Goal: Task Accomplishment & Management: Use online tool/utility

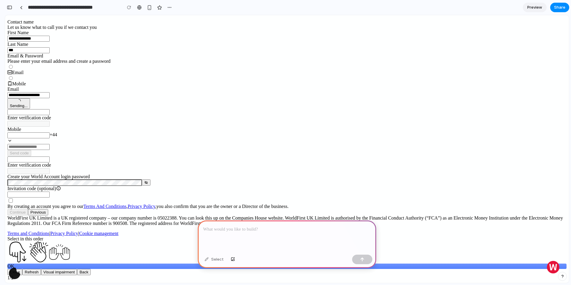
scroll to position [67, 0]
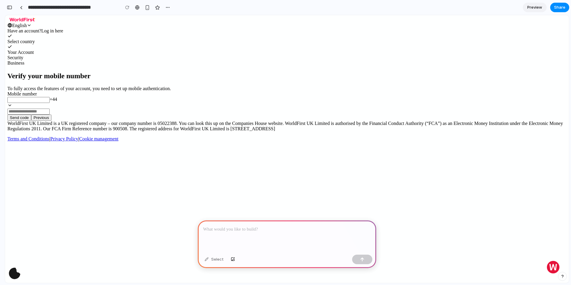
scroll to position [0, 5]
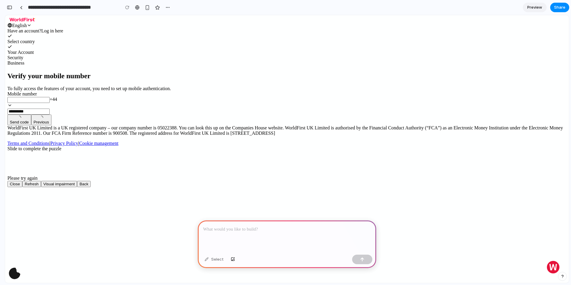
scroll to position [0, 5]
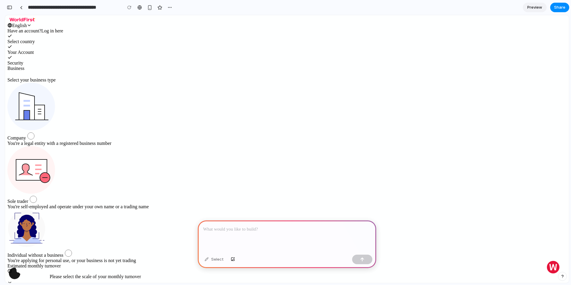
scroll to position [0, 5]
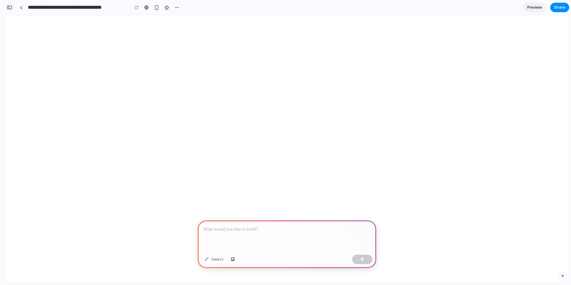
click at [10, 5] on div "button" at bounding box center [9, 7] width 5 height 4
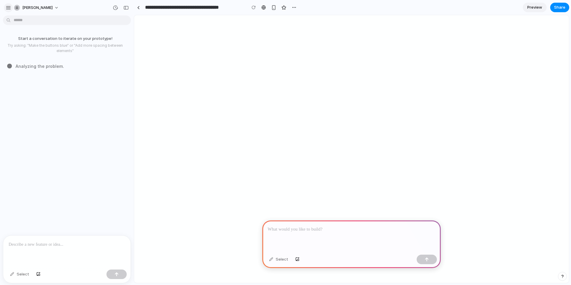
click at [6, 11] on button "button" at bounding box center [8, 7] width 9 height 9
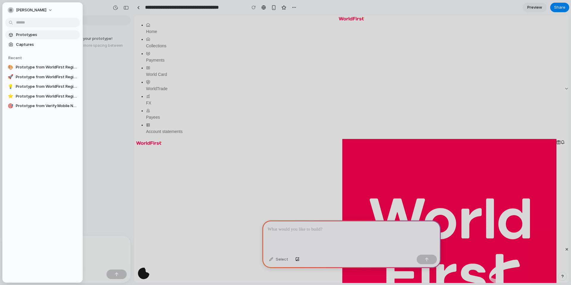
click at [26, 37] on span "Prototypes" at bounding box center [46, 35] width 61 height 6
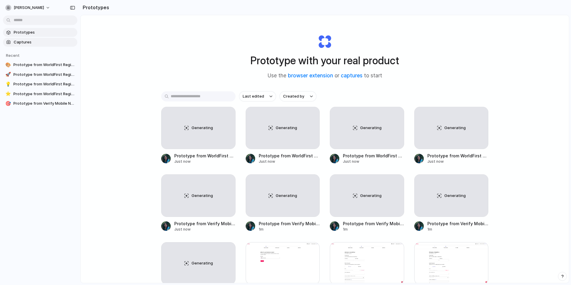
click at [33, 40] on span "Captures" at bounding box center [44, 42] width 61 height 6
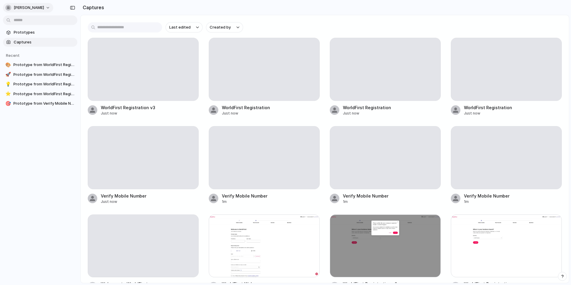
click at [30, 5] on span "[PERSON_NAME]" at bounding box center [29, 8] width 30 height 6
click at [32, 19] on li "Settings" at bounding box center [28, 21] width 49 height 10
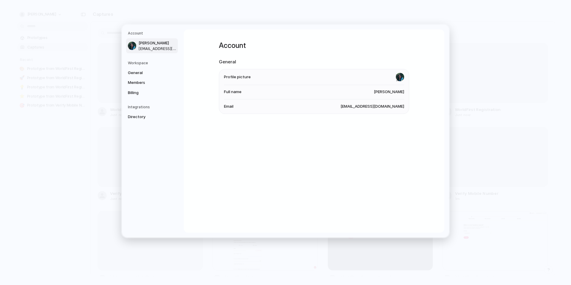
click at [138, 66] on div "Workspace General Members Billing" at bounding box center [153, 78] width 50 height 37
click at [140, 73] on span "General" at bounding box center [147, 73] width 38 height 6
click at [226, 107] on span "Data region" at bounding box center [235, 105] width 22 height 6
click at [261, 108] on li "Data region United States" at bounding box center [314, 105] width 180 height 14
click at [149, 84] on span "Members" at bounding box center [147, 83] width 38 height 6
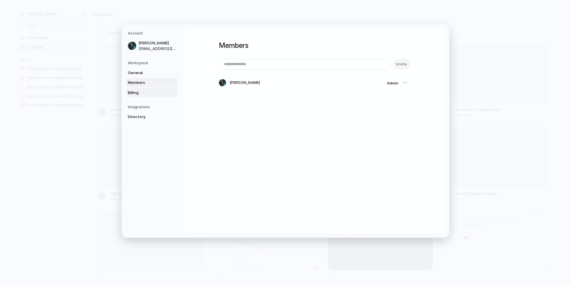
click at [144, 91] on span "Billing" at bounding box center [147, 93] width 38 height 6
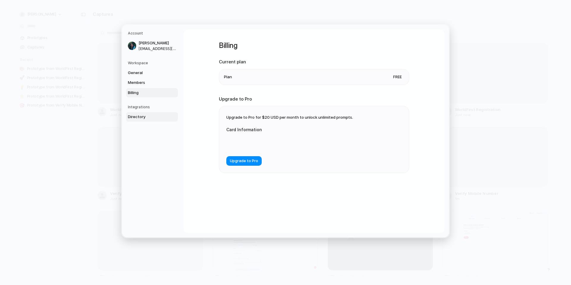
click at [152, 118] on span "Directory" at bounding box center [147, 117] width 38 height 6
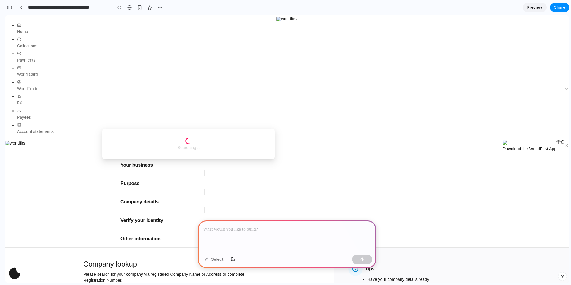
scroll to position [0, 5]
drag, startPoint x: 183, startPoint y: 143, endPoint x: 125, endPoint y: 143, distance: 58.3
click at [125, 143] on div "Searching..." at bounding box center [189, 143] width 160 height 15
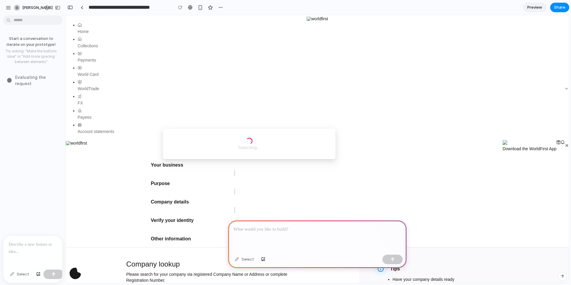
scroll to position [0, 0]
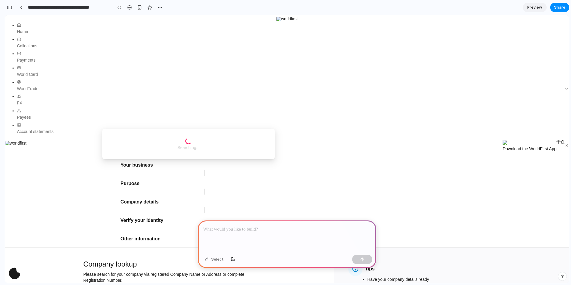
click at [155, 9] on div at bounding box center [159, 7] width 9 height 9
click at [160, 8] on div "button" at bounding box center [160, 7] width 5 height 5
click at [168, 32] on span "Delete" at bounding box center [172, 30] width 12 height 6
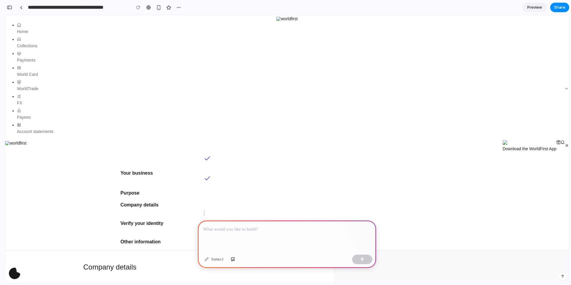
drag, startPoint x: 244, startPoint y: 109, endPoint x: 248, endPoint y: 107, distance: 4.5
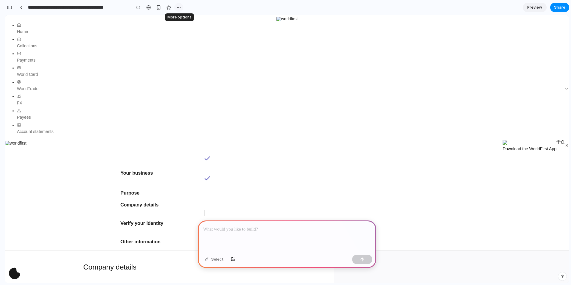
click at [177, 10] on button "button" at bounding box center [178, 7] width 9 height 9
click at [196, 28] on li "Delete" at bounding box center [193, 30] width 37 height 10
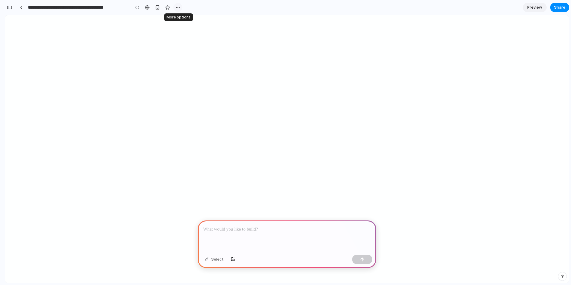
click at [176, 7] on div "button" at bounding box center [177, 7] width 5 height 5
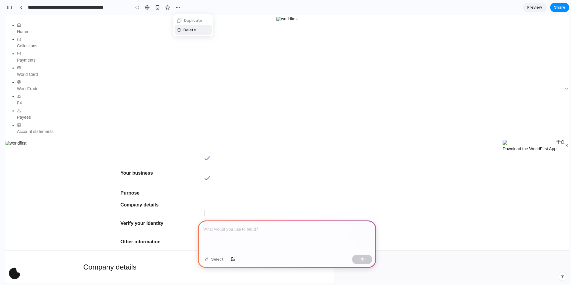
click at [28, 50] on div "Duplicate Delete" at bounding box center [285, 142] width 571 height 285
click at [3, 8] on div at bounding box center [2, 142] width 5 height 285
click at [175, 8] on div "button" at bounding box center [177, 7] width 5 height 5
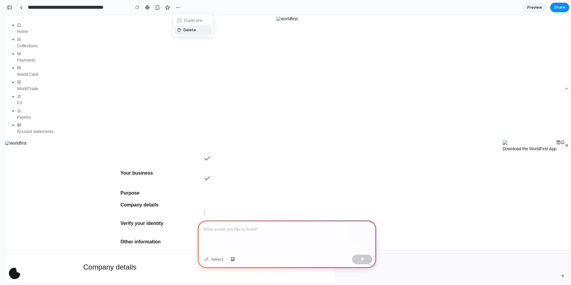
click at [186, 26] on li "Delete" at bounding box center [193, 30] width 37 height 10
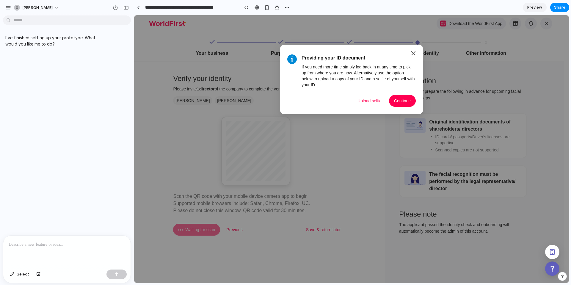
click at [77, 46] on p "I've finished setting up your prototype. What would you like me to do?" at bounding box center [54, 40] width 99 height 12
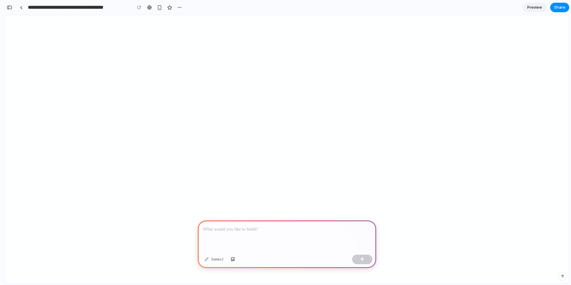
scroll to position [0, 5]
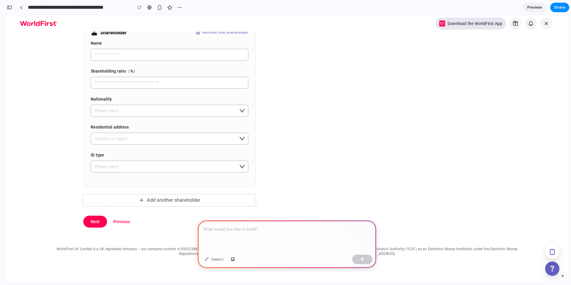
scroll to position [673, 0]
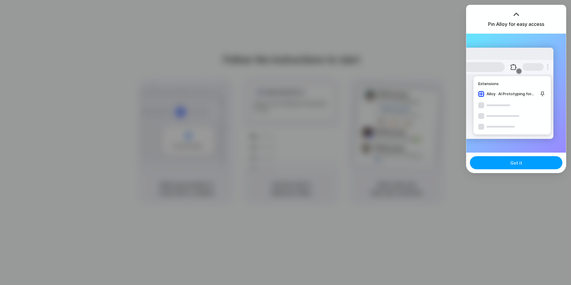
click at [498, 163] on button "Got it" at bounding box center [516, 162] width 92 height 13
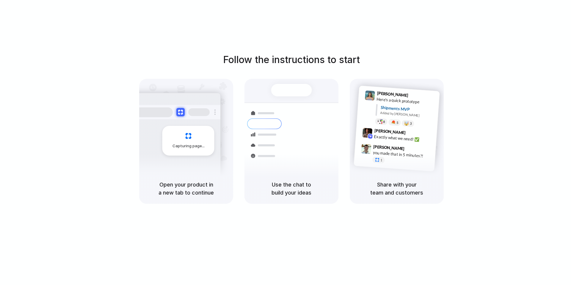
click at [285, 142] on div at bounding box center [285, 142] width 0 height 0
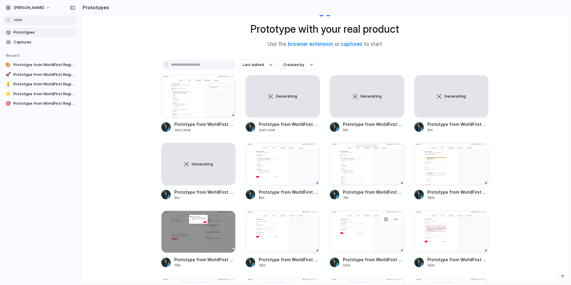
scroll to position [59, 0]
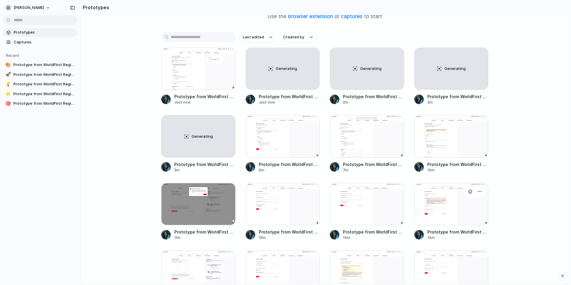
click at [439, 199] on div at bounding box center [451, 204] width 74 height 42
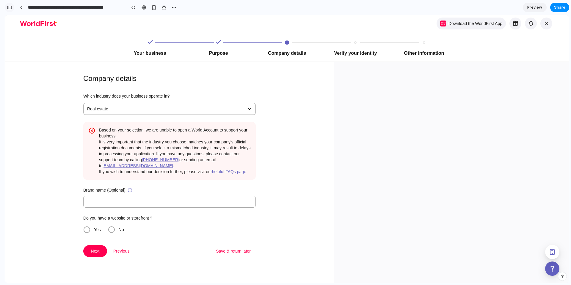
click at [12, 5] on div "button" at bounding box center [9, 7] width 5 height 4
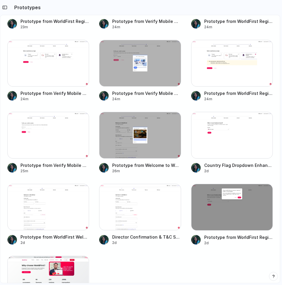
scroll to position [780, 0]
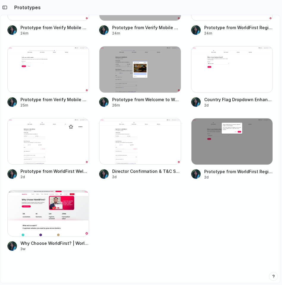
click at [54, 137] on div at bounding box center [48, 141] width 82 height 47
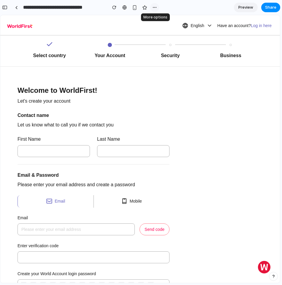
click at [155, 8] on div "button" at bounding box center [155, 7] width 5 height 5
drag, startPoint x: 144, startPoint y: 95, endPoint x: 144, endPoint y: 81, distance: 14.0
click at [144, 95] on div "Duplicate Delete" at bounding box center [141, 142] width 282 height 285
click at [18, 6] on link at bounding box center [16, 7] width 9 height 9
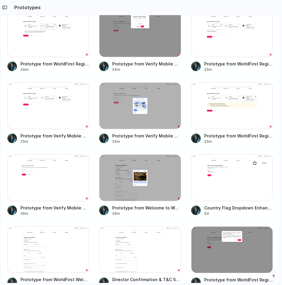
scroll to position [673, 0]
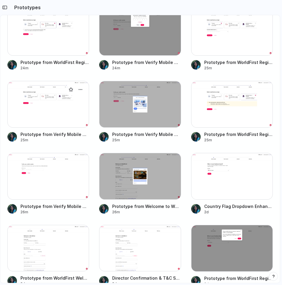
click at [56, 111] on div at bounding box center [48, 104] width 82 height 47
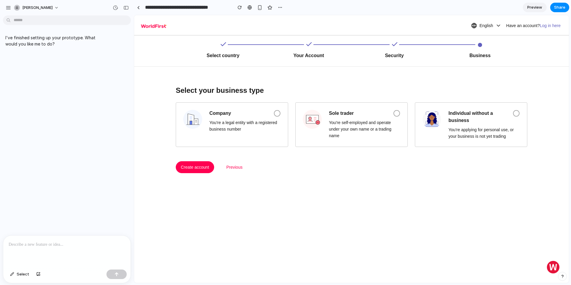
click at [80, 191] on p at bounding box center [67, 244] width 117 height 7
click at [195, 93] on div "Select your business type" at bounding box center [351, 91] width 351 height 10
click at [210, 90] on div "Select your business type" at bounding box center [351, 91] width 351 height 10
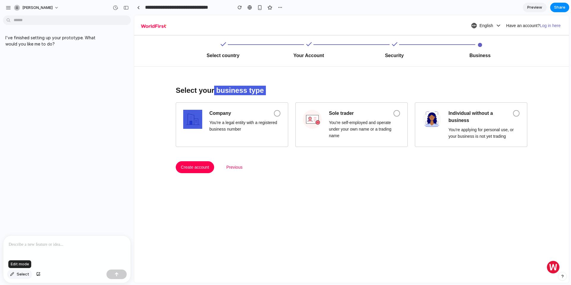
click at [28, 191] on button "Select" at bounding box center [19, 274] width 25 height 10
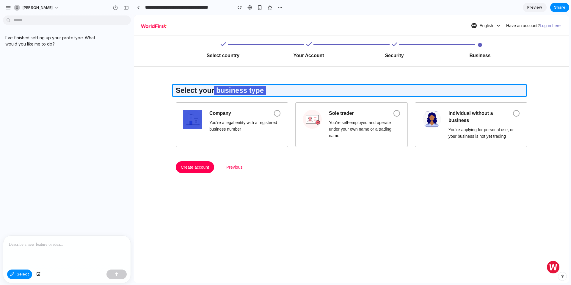
click at [195, 88] on div at bounding box center [351, 149] width 435 height 268
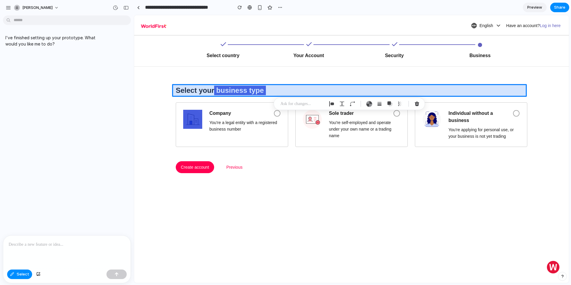
click at [195, 88] on div at bounding box center [351, 149] width 435 height 268
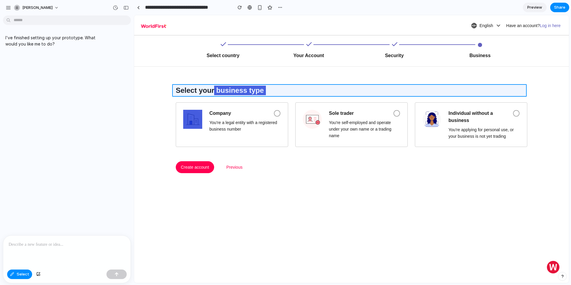
click at [213, 90] on div at bounding box center [351, 149] width 435 height 268
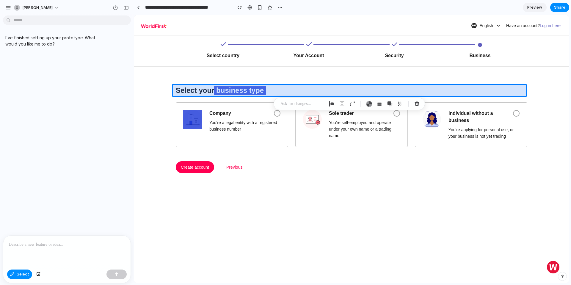
click at [213, 90] on div at bounding box center [351, 149] width 435 height 268
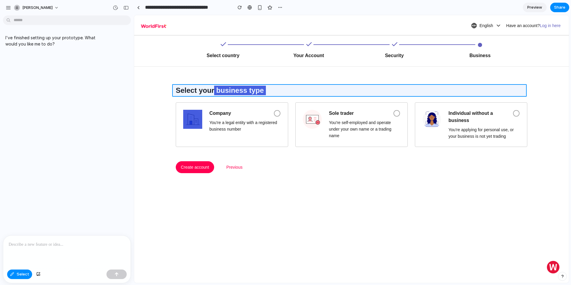
click at [213, 90] on div at bounding box center [351, 149] width 435 height 268
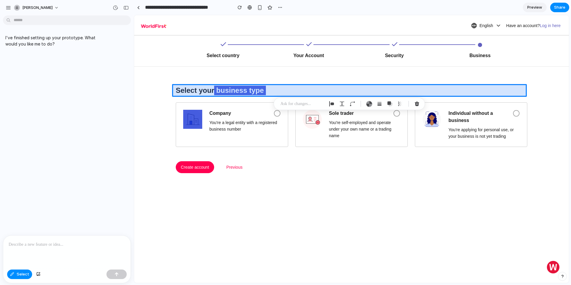
click at [213, 90] on div at bounding box center [351, 149] width 435 height 268
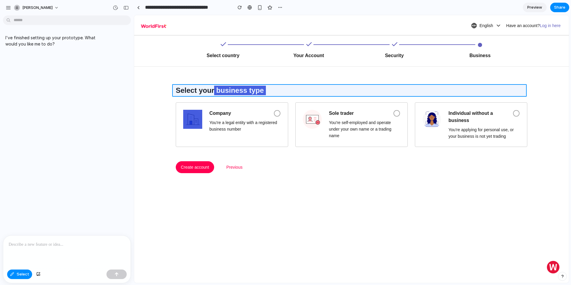
click at [244, 88] on div at bounding box center [351, 149] width 435 height 268
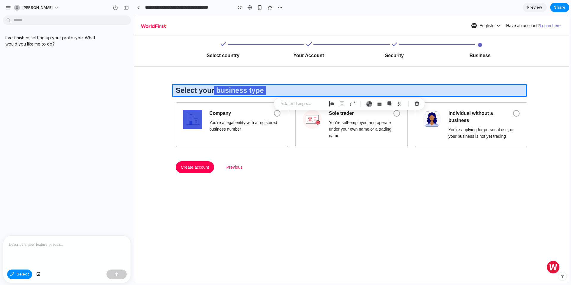
click at [252, 90] on div at bounding box center [351, 149] width 435 height 268
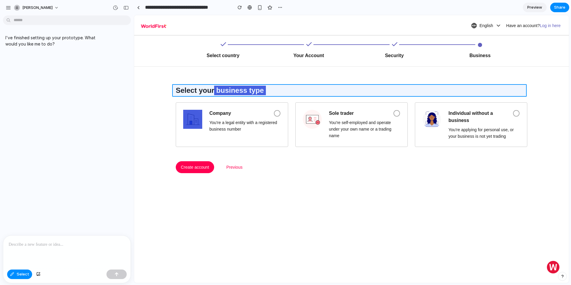
click at [252, 90] on div at bounding box center [351, 149] width 435 height 268
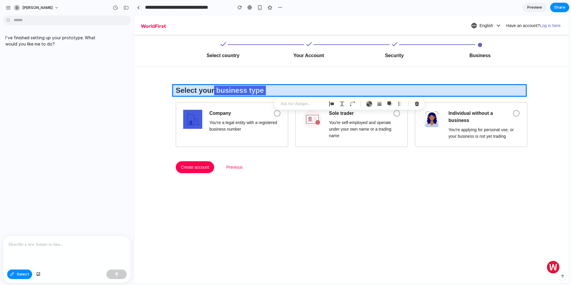
click at [252, 90] on div at bounding box center [351, 149] width 435 height 268
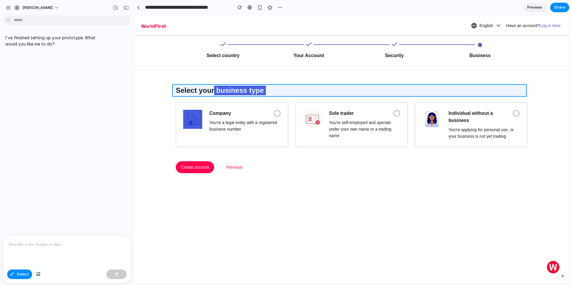
click at [252, 90] on div at bounding box center [351, 149] width 435 height 268
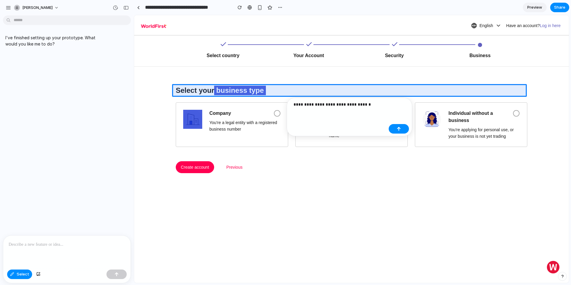
click at [322, 105] on p "**********" at bounding box center [339, 104] width 93 height 7
click at [329, 128] on button "button" at bounding box center [399, 129] width 20 height 10
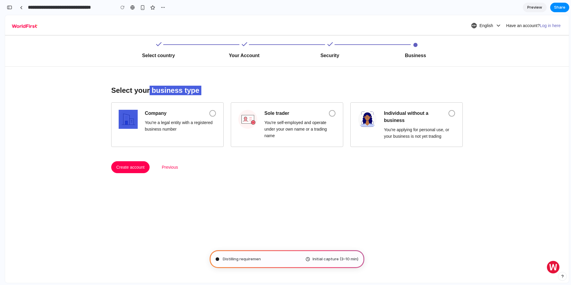
type input "**********"
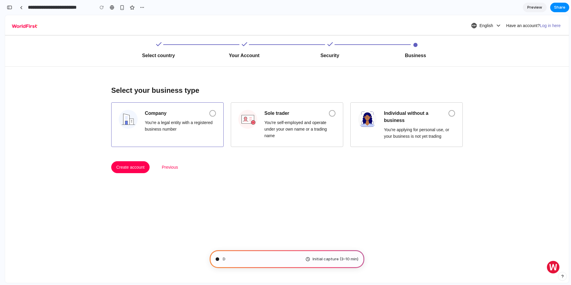
click at [150, 114] on span "Company" at bounding box center [156, 113] width 22 height 7
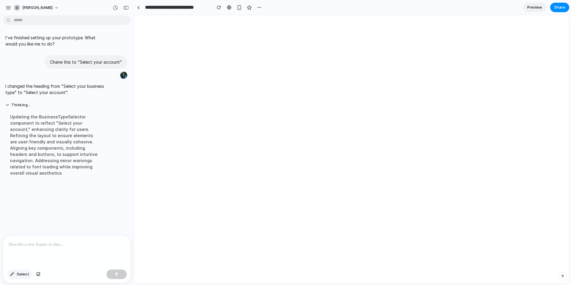
scroll to position [0, 0]
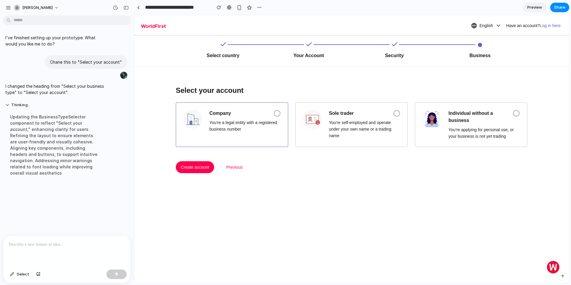
click at [216, 110] on span "Company" at bounding box center [220, 113] width 22 height 7
click at [19, 191] on span "Select" at bounding box center [23, 274] width 12 height 6
click at [216, 113] on div at bounding box center [351, 149] width 435 height 268
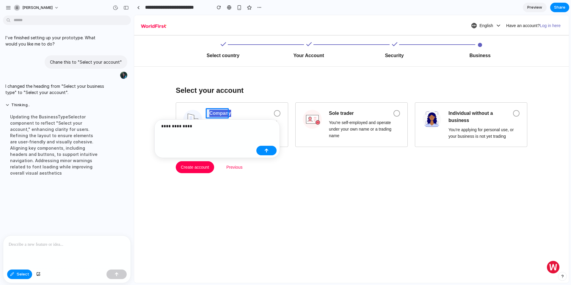
click at [201, 129] on p "**********" at bounding box center [207, 125] width 93 height 7
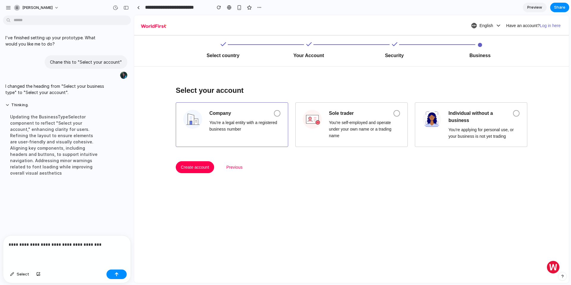
click at [209, 111] on span "Company" at bounding box center [220, 113] width 22 height 7
drag, startPoint x: 235, startPoint y: 125, endPoint x: 214, endPoint y: 117, distance: 22.7
click at [214, 117] on div "Company You're a legal entity with a registered business number" at bounding box center [244, 121] width 71 height 23
click at [19, 191] on span "Select" at bounding box center [23, 274] width 12 height 6
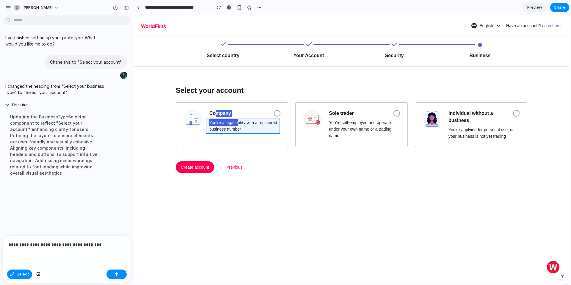
drag, startPoint x: 209, startPoint y: 112, endPoint x: 227, endPoint y: 127, distance: 23.6
click at [227, 127] on div at bounding box center [351, 149] width 435 height 268
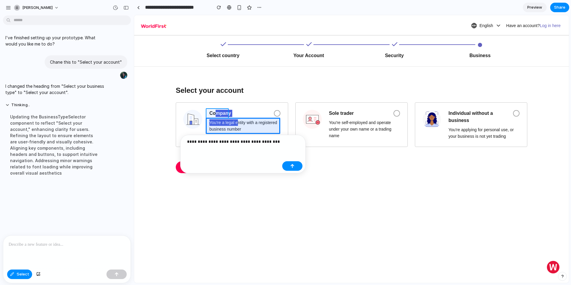
click at [220, 112] on div at bounding box center [351, 149] width 435 height 268
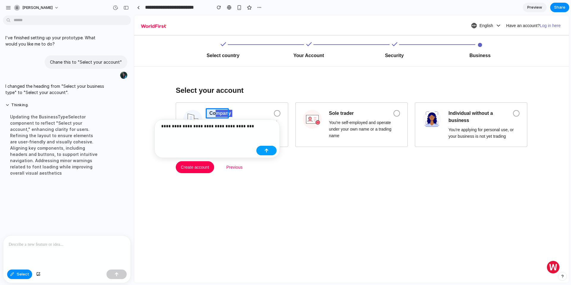
click at [265, 150] on div "button" at bounding box center [266, 150] width 4 height 4
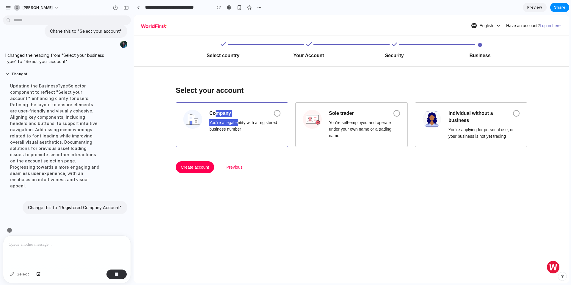
scroll to position [32, 0]
click at [221, 125] on div "You're a legal entity with a registered business number" at bounding box center [244, 125] width 71 height 13
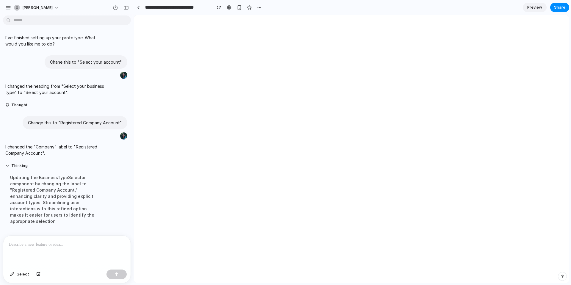
scroll to position [0, 0]
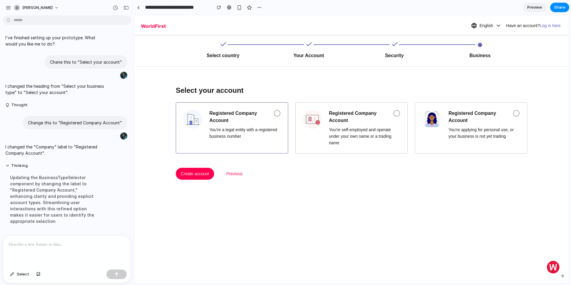
click at [217, 132] on div "You're a legal entity with a registered business number" at bounding box center [244, 132] width 71 height 13
click at [23, 191] on span "Select" at bounding box center [23, 274] width 12 height 6
click at [226, 131] on div at bounding box center [351, 149] width 435 height 268
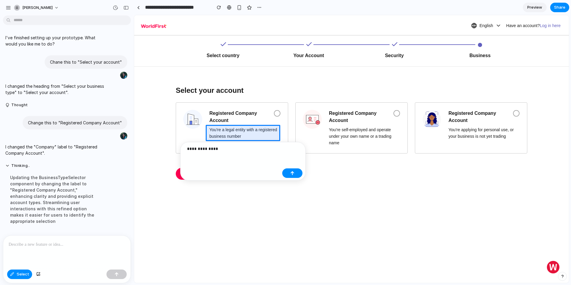
click at [237, 150] on p "**********" at bounding box center [233, 148] width 93 height 7
click at [226, 151] on p "**********" at bounding box center [233, 148] width 93 height 7
click at [224, 149] on p "**********" at bounding box center [233, 148] width 93 height 7
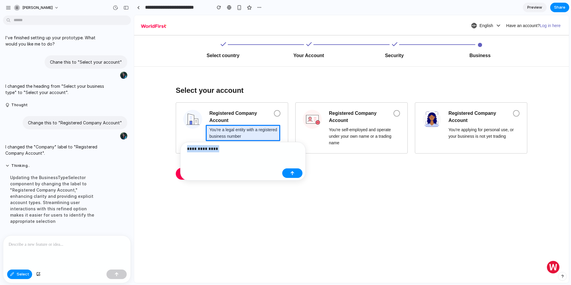
click at [224, 149] on p "**********" at bounding box center [233, 148] width 93 height 7
click at [220, 150] on p "**********" at bounding box center [233, 148] width 93 height 7
click at [236, 150] on p "**********" at bounding box center [233, 148] width 93 height 7
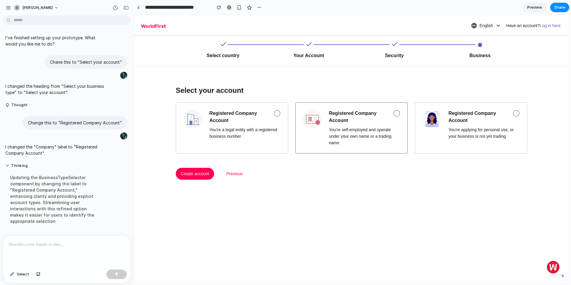
click at [329, 114] on span "Registered Company Account" at bounding box center [357, 117] width 57 height 14
click at [30, 191] on button "Select" at bounding box center [19, 274] width 25 height 10
click at [329, 112] on div at bounding box center [351, 149] width 435 height 268
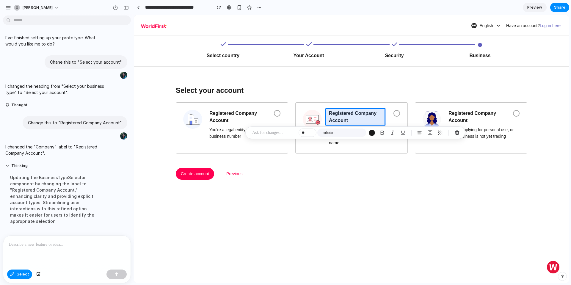
click at [265, 130] on p at bounding box center [274, 132] width 44 height 7
paste div
click at [268, 133] on p at bounding box center [274, 132] width 44 height 7
click at [329, 164] on div "button" at bounding box center [405, 165] width 4 height 4
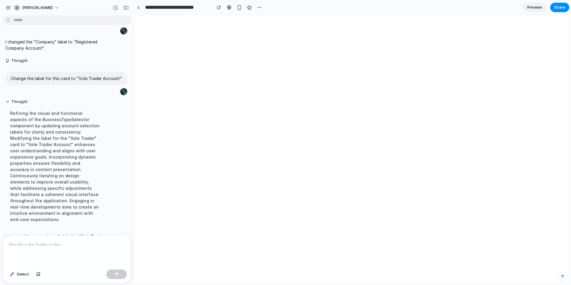
scroll to position [124, 0]
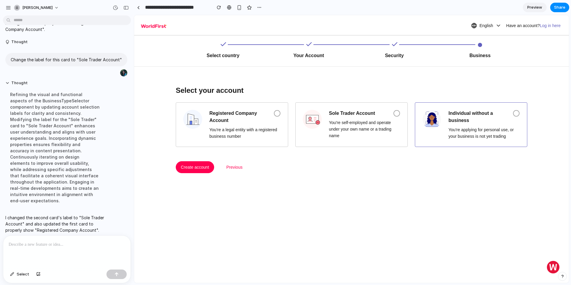
click at [329, 129] on div "You're applying for personal use, or your business is not yet trading" at bounding box center [483, 132] width 71 height 13
click at [23, 191] on span "Select" at bounding box center [23, 274] width 12 height 6
click at [329, 133] on div at bounding box center [351, 149] width 435 height 268
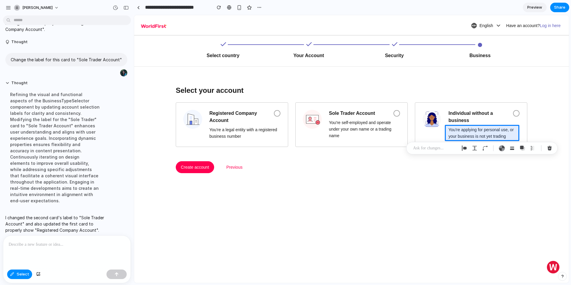
click at [329, 153] on div at bounding box center [481, 148] width 151 height 12
click at [329, 149] on p at bounding box center [435, 147] width 44 height 7
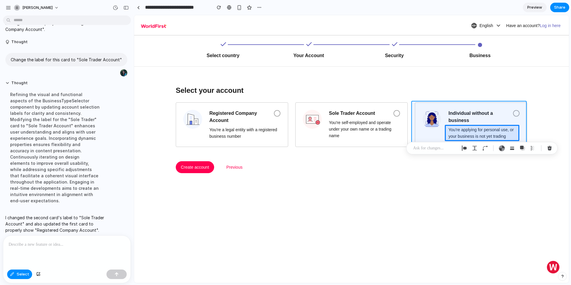
click at [329, 104] on div at bounding box center [351, 149] width 435 height 268
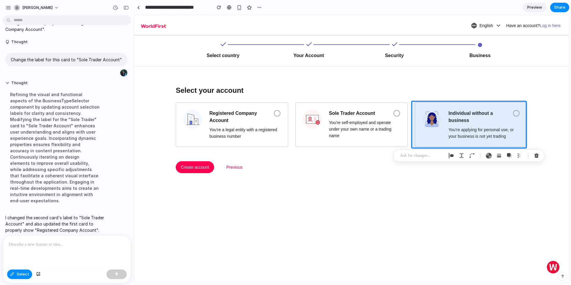
click at [329, 156] on p at bounding box center [422, 155] width 44 height 7
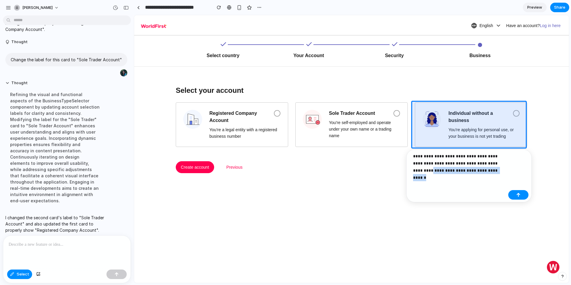
drag, startPoint x: 493, startPoint y: 163, endPoint x: 494, endPoint y: 175, distance: 11.9
click at [329, 175] on div "**********" at bounding box center [459, 166] width 93 height 26
click at [329, 171] on p "**********" at bounding box center [459, 163] width 93 height 21
drag, startPoint x: 492, startPoint y: 163, endPoint x: 497, endPoint y: 175, distance: 13.1
click at [329, 175] on div "**********" at bounding box center [459, 166] width 93 height 26
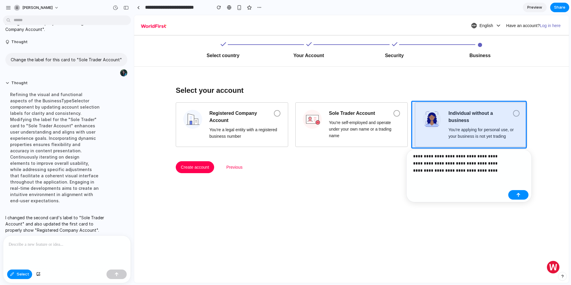
click at [329, 171] on p "**********" at bounding box center [459, 163] width 93 height 21
click at [329, 170] on p "**********" at bounding box center [459, 163] width 93 height 21
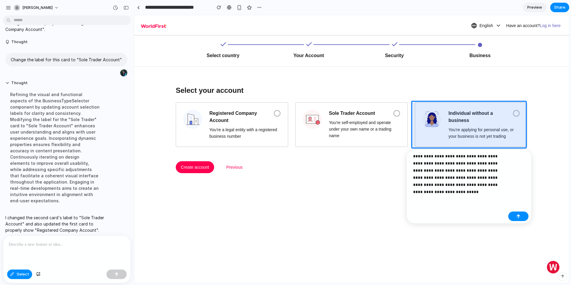
click at [329, 191] on div "**********" at bounding box center [459, 176] width 93 height 47
click at [329, 185] on p "**********" at bounding box center [459, 174] width 93 height 43
drag, startPoint x: 480, startPoint y: 185, endPoint x: 491, endPoint y: 191, distance: 13.0
click at [329, 191] on p "**********" at bounding box center [459, 174] width 93 height 43
click at [329, 191] on button "button" at bounding box center [518, 223] width 20 height 10
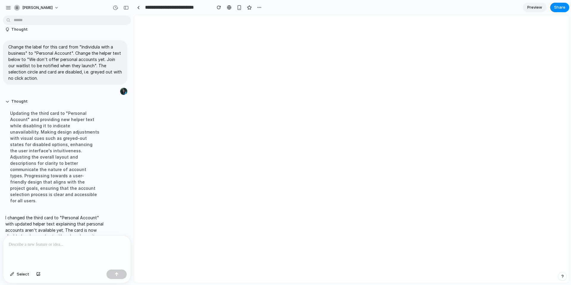
scroll to position [0, 0]
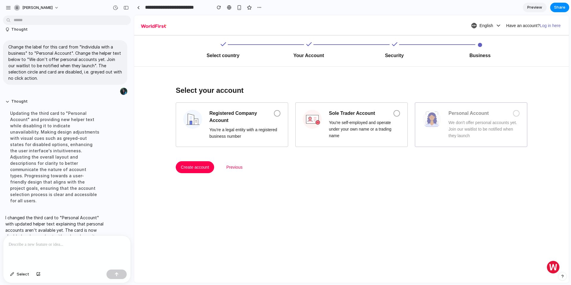
click at [329, 128] on div "We don't offer personal accounts yet. Join our waitlist to be notified when the…" at bounding box center [483, 129] width 71 height 20
click at [329, 114] on span at bounding box center [516, 113] width 7 height 7
click at [329, 132] on div "We don't offer personal accounts yet. Join our waitlist to be notified when the…" at bounding box center [483, 129] width 71 height 20
click at [329, 114] on span at bounding box center [516, 113] width 7 height 7
click at [127, 9] on div "button" at bounding box center [125, 8] width 5 height 4
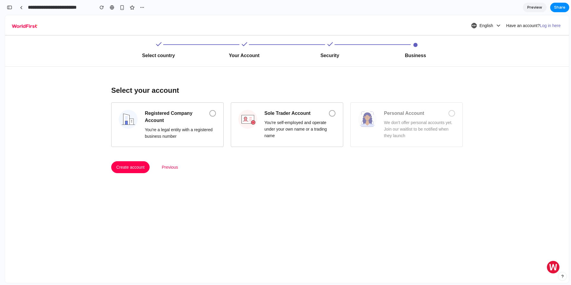
click at [329, 7] on span "Preview" at bounding box center [534, 7] width 15 height 6
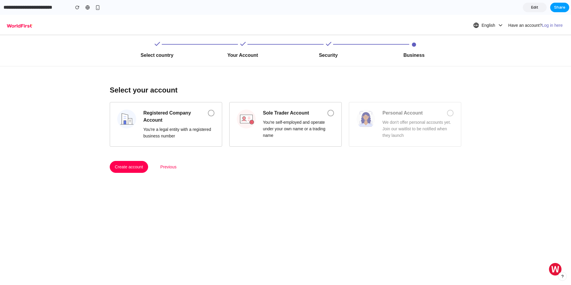
click at [329, 4] on span "Share" at bounding box center [559, 7] width 11 height 6
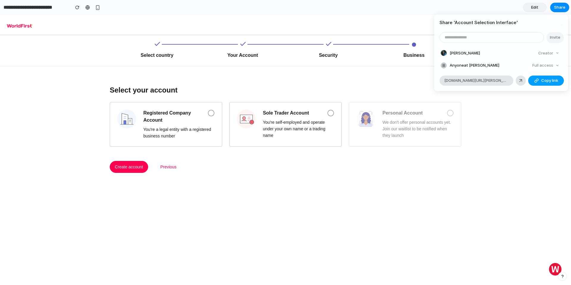
click at [329, 83] on span "Copy link" at bounding box center [549, 81] width 17 height 6
click at [329, 101] on div "Share ' Account Selection Interface ' Invite Astrid Yau Creator Anyone at Astri…" at bounding box center [285, 142] width 571 height 285
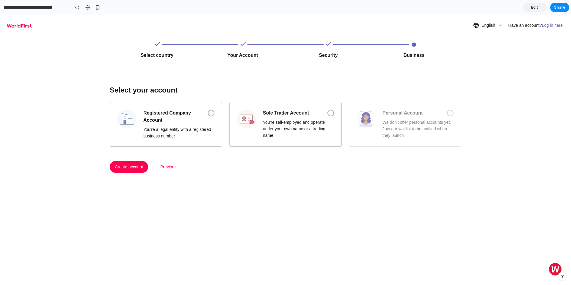
click at [329, 9] on link "Edit" at bounding box center [535, 8] width 24 height 10
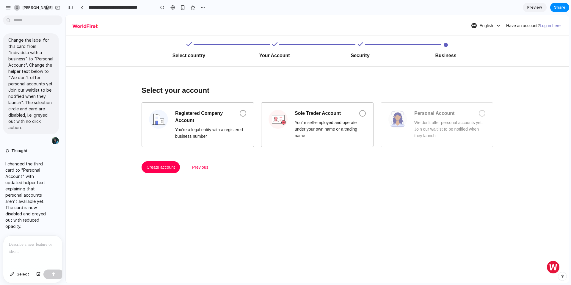
click at [19, 191] on div at bounding box center [32, 251] width 59 height 32
click at [17, 191] on span "Select" at bounding box center [23, 274] width 12 height 6
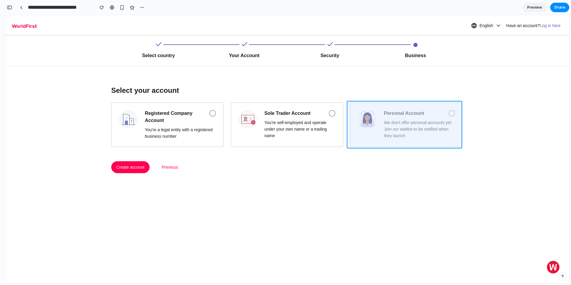
drag, startPoint x: 429, startPoint y: 119, endPoint x: 414, endPoint y: 127, distance: 17.3
click at [329, 127] on div at bounding box center [317, 149] width 503 height 268
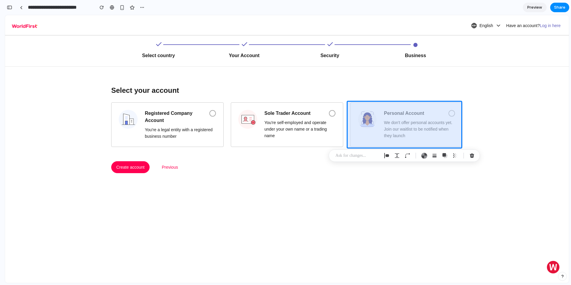
click at [329, 157] on p at bounding box center [357, 155] width 44 height 7
click at [329, 161] on p "**********" at bounding box center [394, 160] width 93 height 14
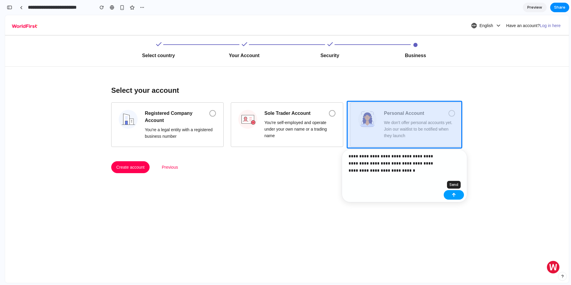
click at [329, 191] on div "button" at bounding box center [454, 195] width 4 height 4
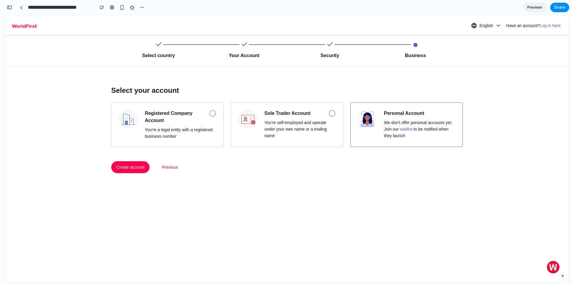
click at [329, 109] on div "Personal Account We don't offer personal accounts yet. Join our waitlist to be …" at bounding box center [406, 124] width 112 height 45
click at [24, 8] on link at bounding box center [21, 7] width 9 height 9
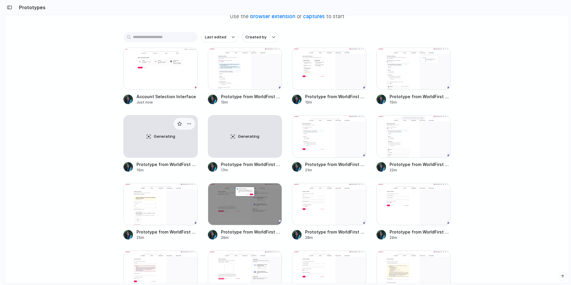
scroll to position [262, 0]
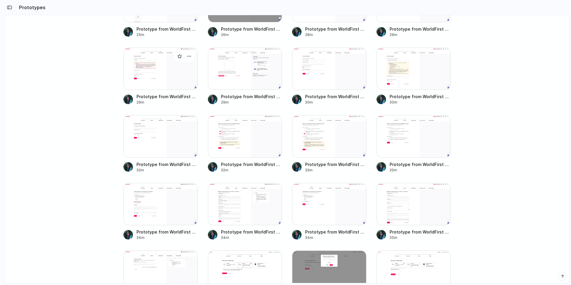
click at [154, 69] on div at bounding box center [160, 69] width 74 height 42
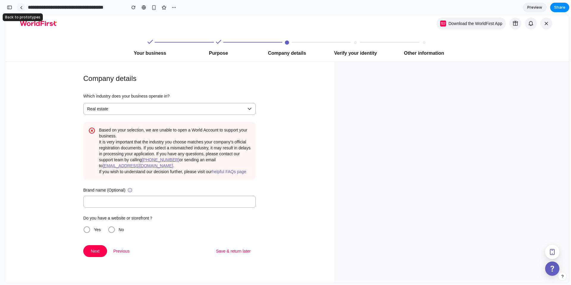
click at [21, 8] on div at bounding box center [21, 7] width 3 height 3
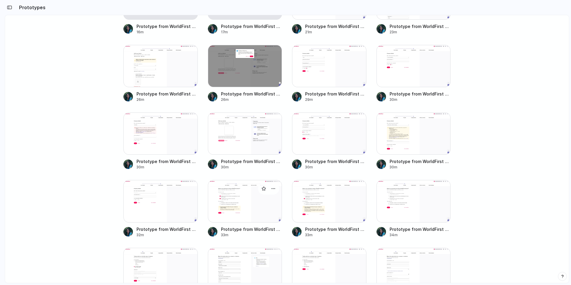
scroll to position [262, 0]
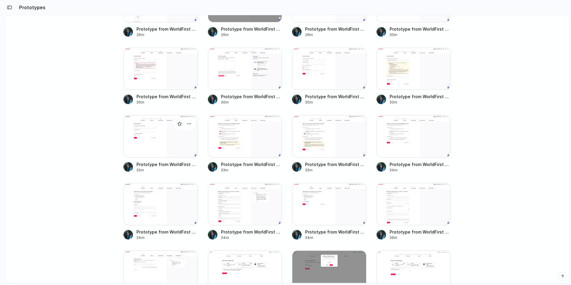
click at [154, 144] on div at bounding box center [160, 136] width 74 height 42
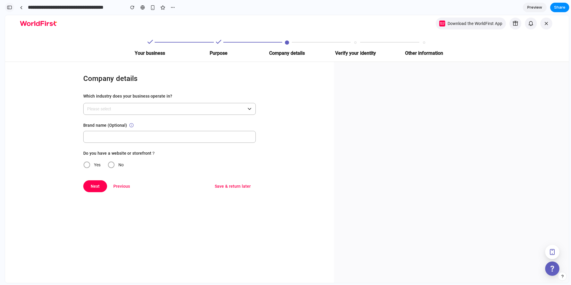
click at [10, 8] on div "button" at bounding box center [9, 7] width 5 height 4
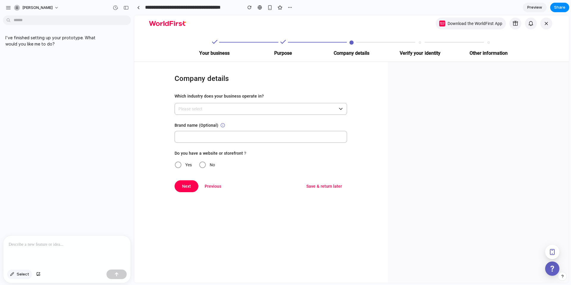
click at [16, 191] on button "Select" at bounding box center [19, 274] width 25 height 10
drag, startPoint x: 181, startPoint y: 152, endPoint x: 205, endPoint y: 153, distance: 23.5
click at [205, 153] on div at bounding box center [351, 149] width 435 height 268
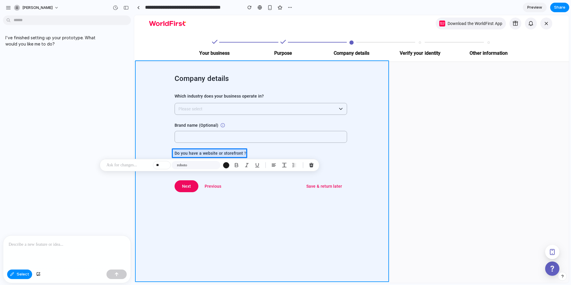
click at [288, 191] on div at bounding box center [351, 149] width 435 height 268
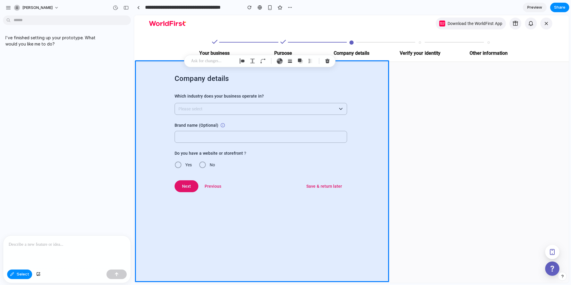
click at [222, 58] on p at bounding box center [213, 60] width 44 height 7
click at [215, 60] on p at bounding box center [213, 60] width 44 height 7
click at [38, 191] on div at bounding box center [66, 251] width 127 height 32
click at [45, 191] on p at bounding box center [67, 244] width 117 height 7
drag, startPoint x: 52, startPoint y: 251, endPoint x: 41, endPoint y: 273, distance: 24.7
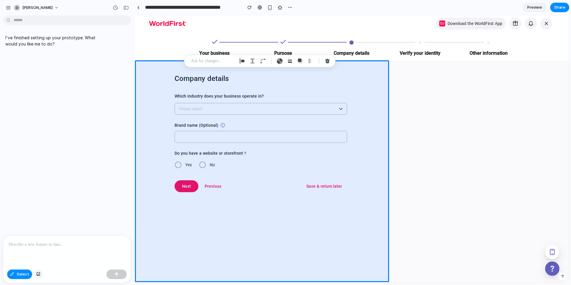
click at [52, 191] on div at bounding box center [66, 251] width 127 height 32
click at [224, 61] on p at bounding box center [213, 60] width 44 height 7
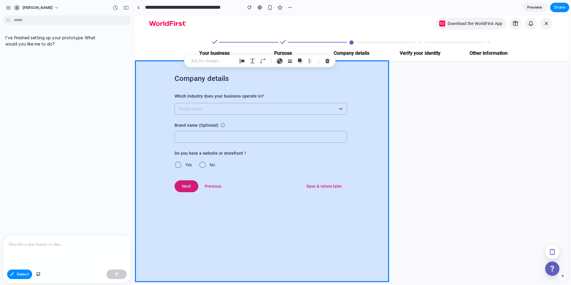
click at [329, 123] on div at bounding box center [351, 149] width 435 height 268
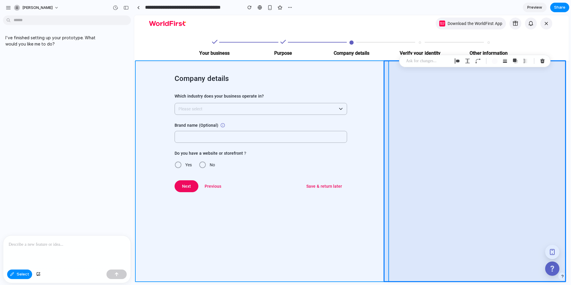
click at [329, 128] on div at bounding box center [351, 149] width 435 height 268
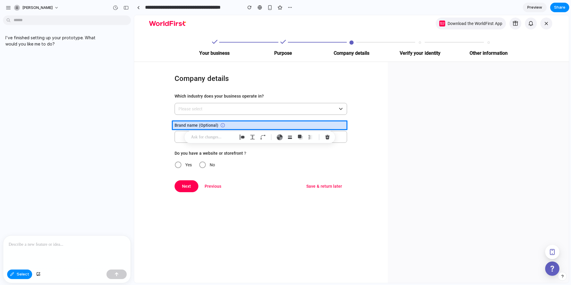
click at [328, 98] on div at bounding box center [351, 149] width 435 height 268
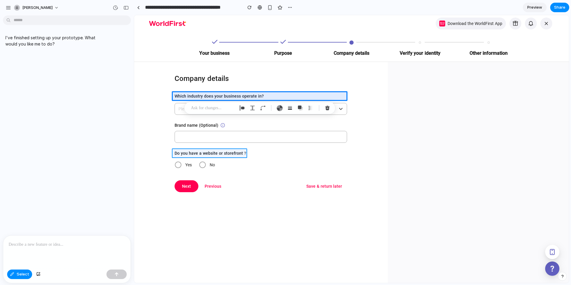
click at [189, 151] on div at bounding box center [351, 149] width 435 height 268
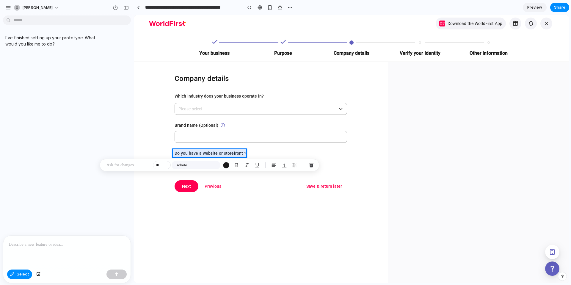
click at [140, 165] on p at bounding box center [128, 164] width 44 height 7
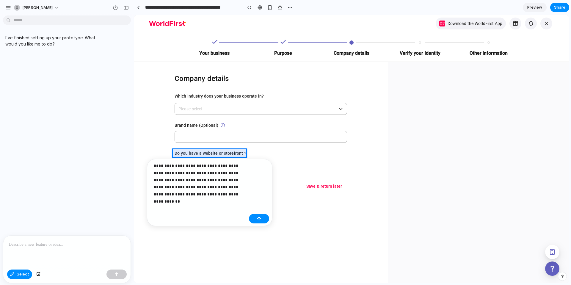
click at [166, 181] on p "**********" at bounding box center [200, 180] width 93 height 36
click at [259, 191] on div "button" at bounding box center [259, 218] width 4 height 4
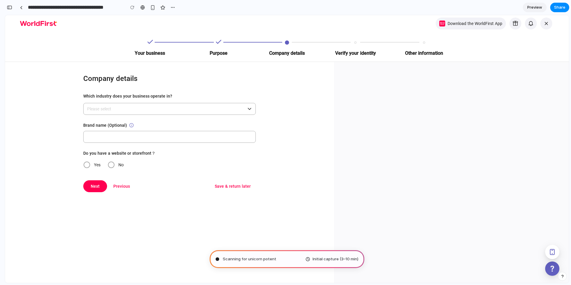
type input "**********"
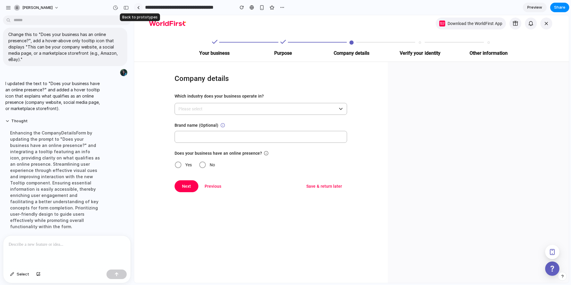
click at [138, 7] on div at bounding box center [138, 7] width 3 height 3
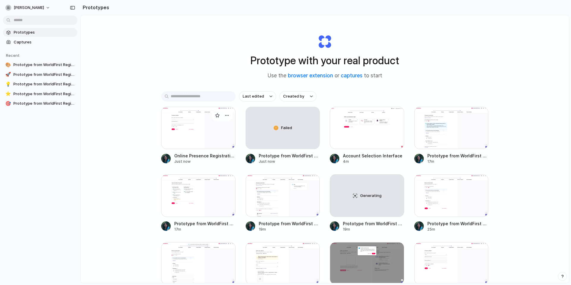
click at [177, 131] on div at bounding box center [198, 128] width 74 height 42
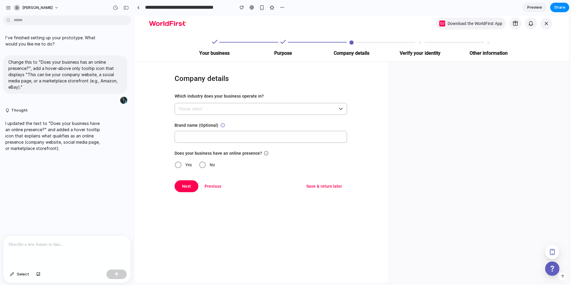
click at [176, 163] on span at bounding box center [178, 164] width 7 height 7
click at [48, 191] on div at bounding box center [66, 251] width 127 height 32
click at [21, 271] on span "Select" at bounding box center [23, 274] width 12 height 6
click at [125, 7] on div "button" at bounding box center [125, 8] width 5 height 4
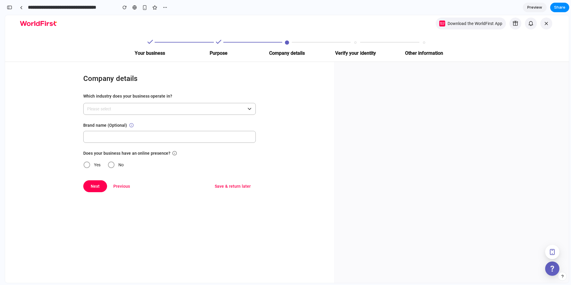
click at [87, 164] on span at bounding box center [87, 164] width 7 height 7
click at [11, 7] on div "button" at bounding box center [9, 7] width 5 height 4
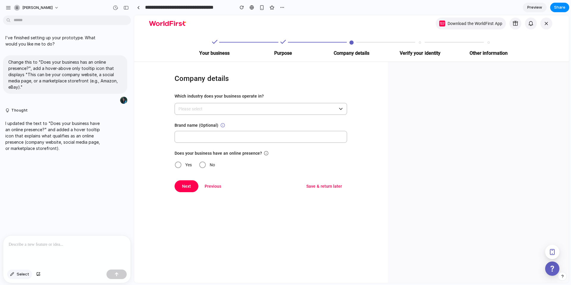
click at [22, 274] on span "Select" at bounding box center [23, 274] width 12 height 6
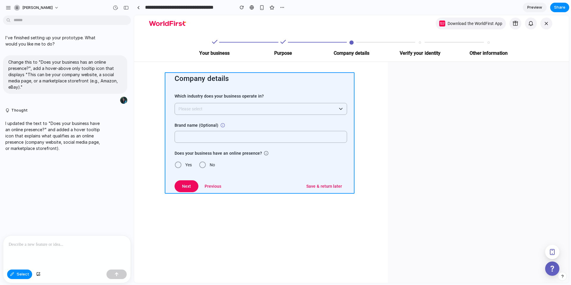
click at [171, 183] on div at bounding box center [351, 149] width 435 height 268
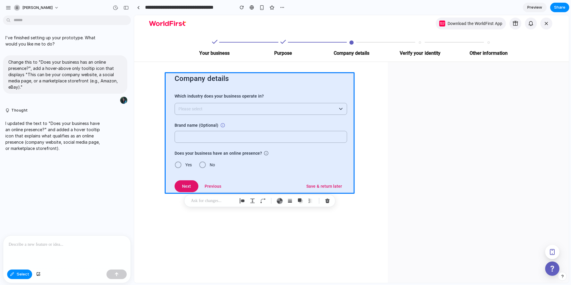
click at [217, 200] on p at bounding box center [213, 200] width 44 height 7
click at [205, 200] on p "**********" at bounding box center [250, 205] width 93 height 14
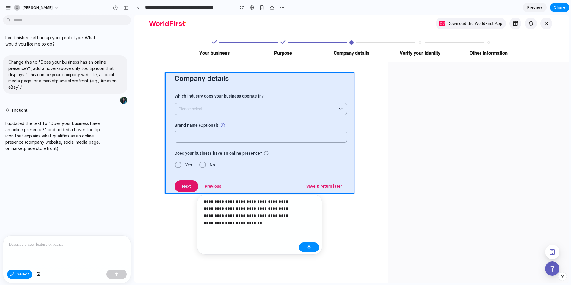
click at [250, 221] on p "**********" at bounding box center [250, 212] width 93 height 29
click at [309, 245] on div "button" at bounding box center [309, 247] width 4 height 4
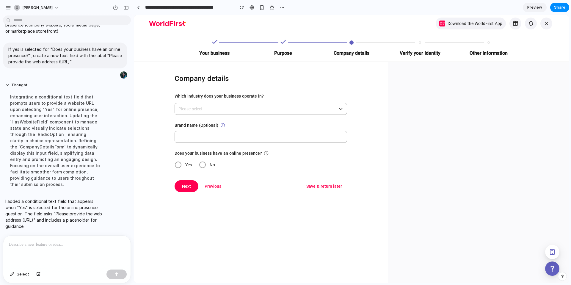
click at [179, 163] on span at bounding box center [178, 164] width 7 height 7
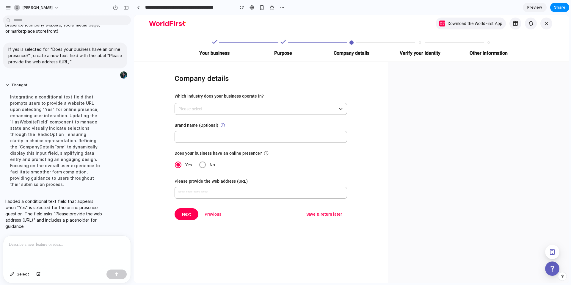
click at [55, 246] on div at bounding box center [66, 251] width 127 height 32
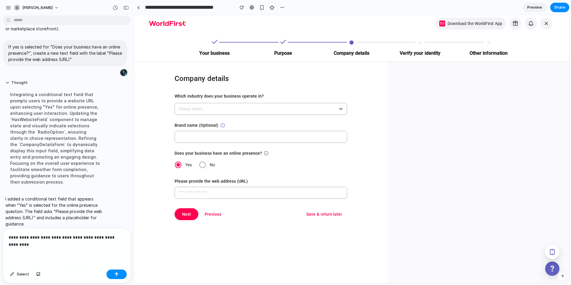
scroll to position [127, 0]
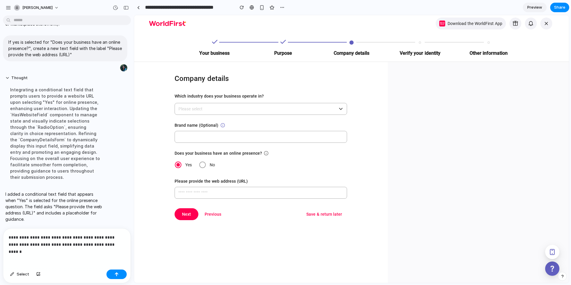
click at [72, 241] on p "**********" at bounding box center [66, 241] width 114 height 14
click at [110, 242] on p "**********" at bounding box center [66, 241] width 114 height 14
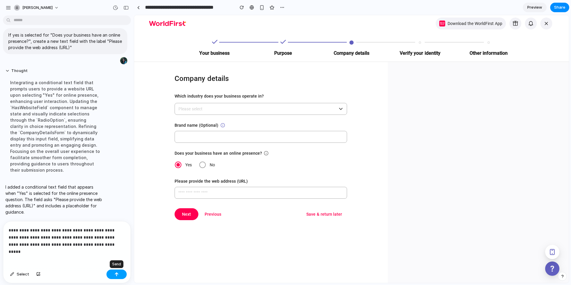
click at [116, 275] on div "button" at bounding box center [116, 274] width 4 height 4
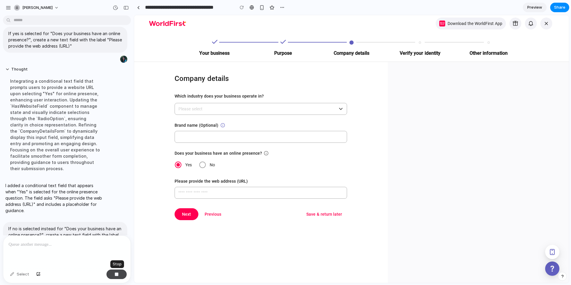
scroll to position [174, 0]
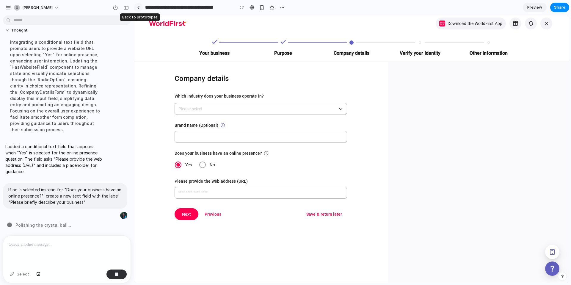
click at [140, 7] on link at bounding box center [138, 7] width 9 height 9
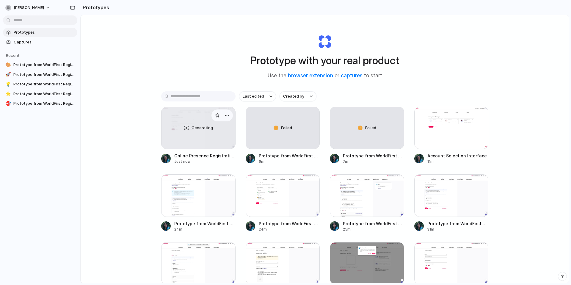
click at [184, 124] on div "Generating" at bounding box center [198, 128] width 74 height 42
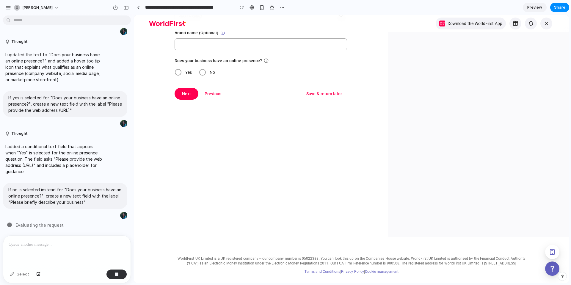
scroll to position [58, 0]
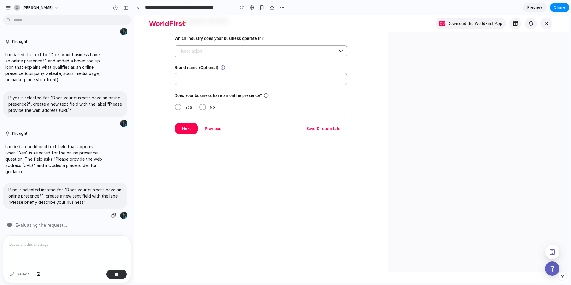
click at [76, 194] on p "If no is selected instead for "Does your business have an online presence?", cr…" at bounding box center [65, 195] width 114 height 19
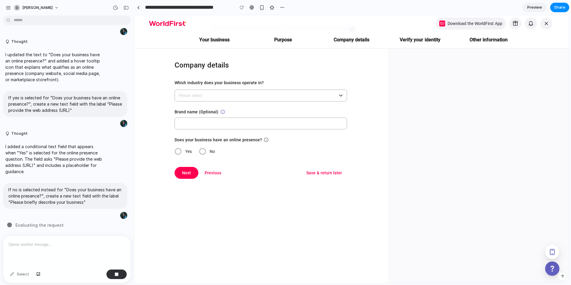
scroll to position [13, 0]
click at [180, 150] on span at bounding box center [178, 151] width 7 height 7
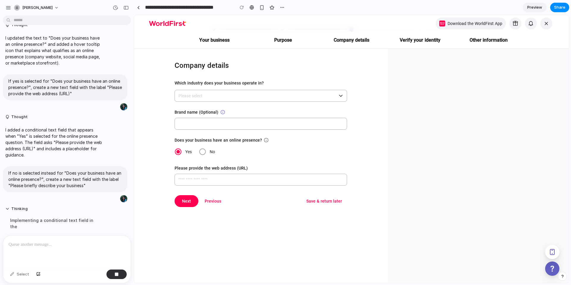
click at [180, 150] on span at bounding box center [178, 151] width 7 height 7
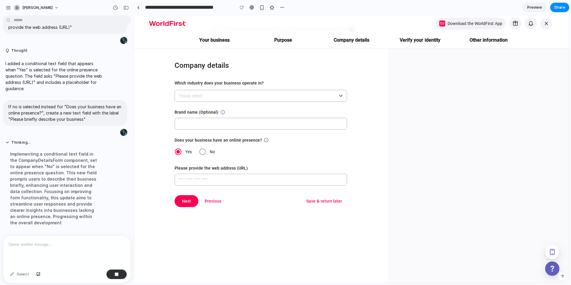
click at [200, 151] on span at bounding box center [202, 151] width 7 height 7
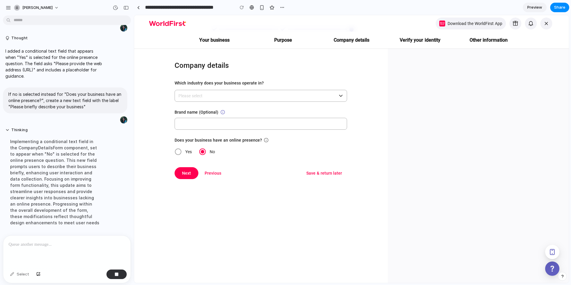
scroll to position [180, 0]
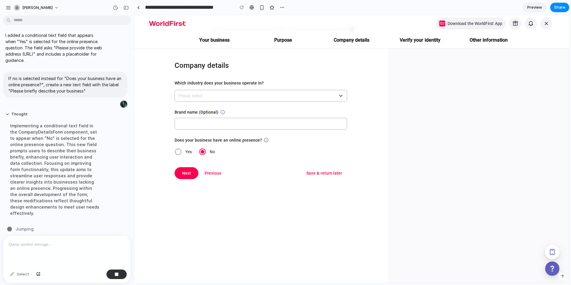
click at [176, 154] on span at bounding box center [178, 151] width 7 height 7
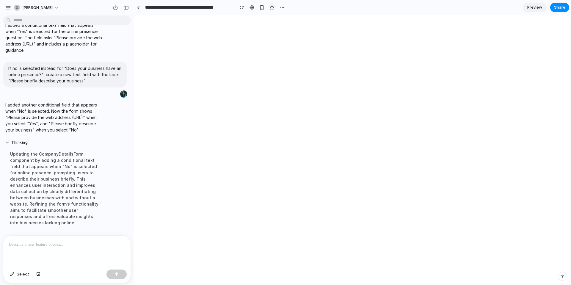
scroll to position [0, 0]
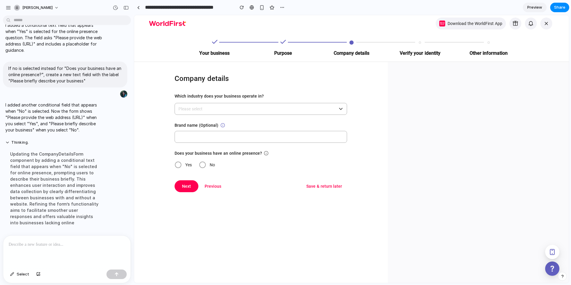
click at [200, 164] on span at bounding box center [202, 164] width 7 height 7
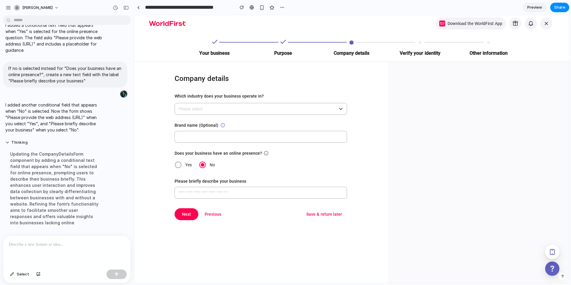
click at [178, 165] on span at bounding box center [178, 164] width 7 height 7
click at [127, 9] on div "button" at bounding box center [125, 8] width 5 height 4
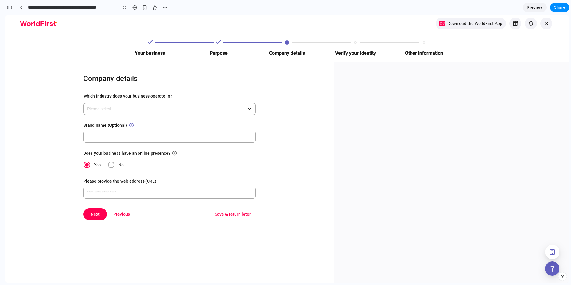
click at [541, 7] on span "Preview" at bounding box center [534, 7] width 15 height 6
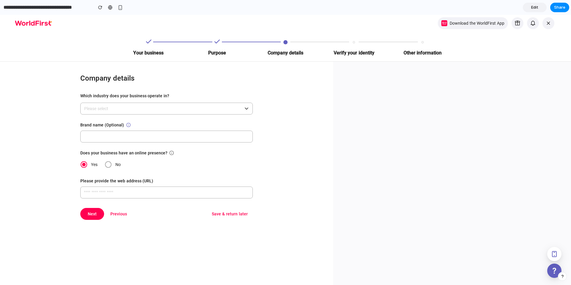
click at [105, 164] on span at bounding box center [108, 164] width 7 height 7
click at [534, 5] on span "Edit" at bounding box center [534, 7] width 7 height 6
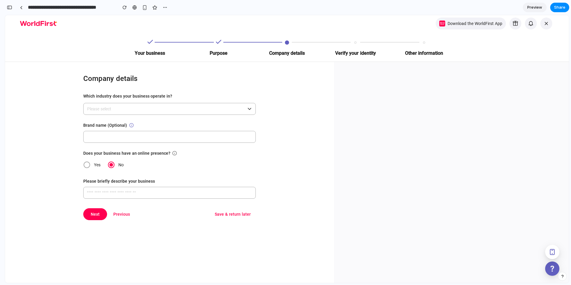
scroll to position [358, 0]
click at [12, 7] on button "button" at bounding box center [10, 8] width 10 height 10
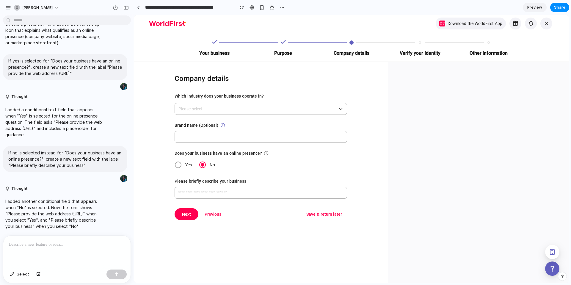
scroll to position [0, 0]
click at [139, 6] on div at bounding box center [138, 7] width 3 height 3
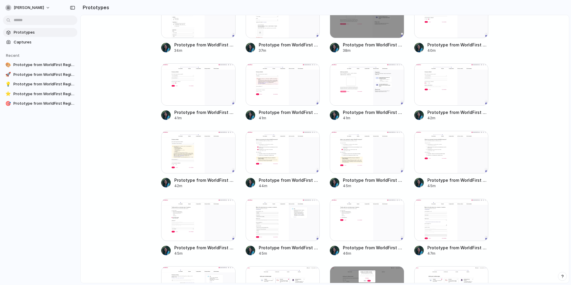
scroll to position [211, 0]
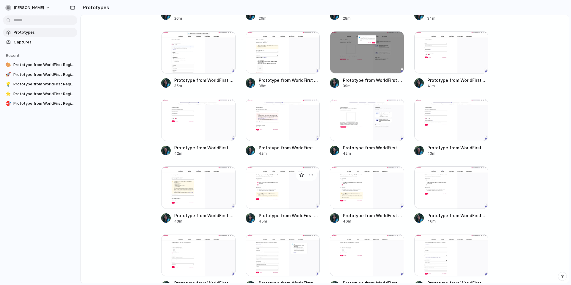
click at [268, 192] on div at bounding box center [283, 187] width 74 height 42
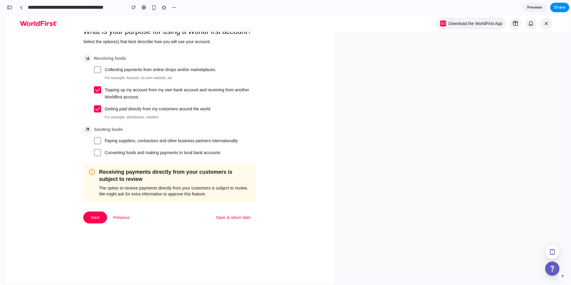
scroll to position [43, 0]
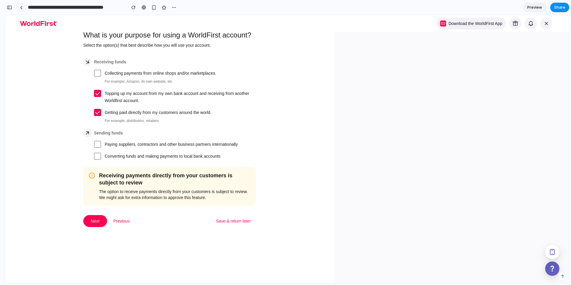
click at [21, 6] on div at bounding box center [21, 7] width 3 height 3
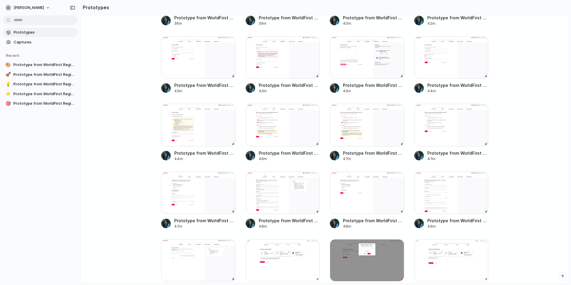
scroll to position [312, 0]
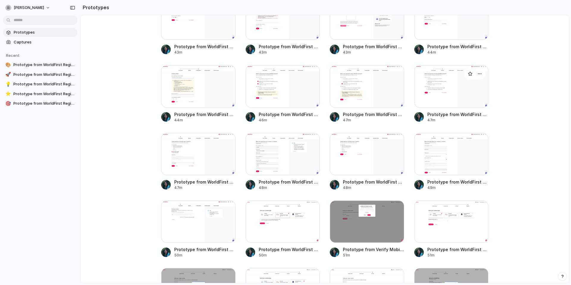
click at [458, 93] on div at bounding box center [451, 86] width 74 height 42
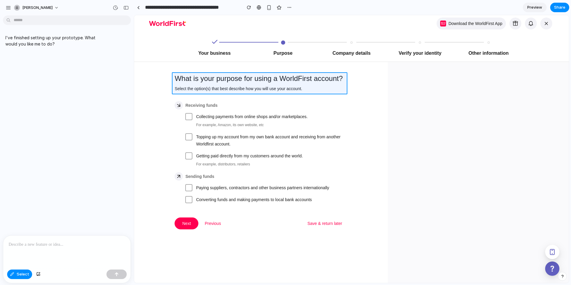
click at [193, 84] on div at bounding box center [351, 149] width 435 height 268
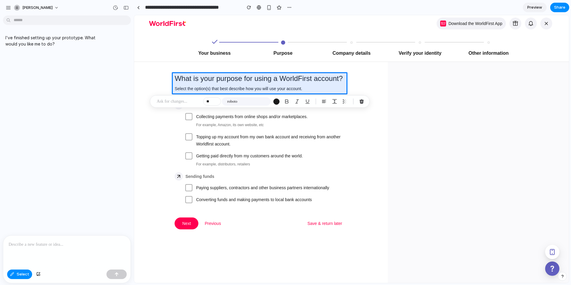
click at [188, 104] on p at bounding box center [179, 101] width 44 height 7
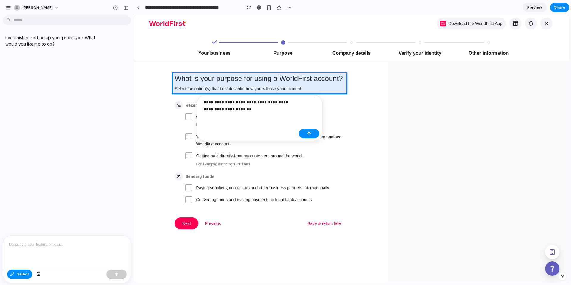
click at [273, 102] on p "**********" at bounding box center [250, 105] width 93 height 14
click at [236, 109] on p "**********" at bounding box center [250, 105] width 93 height 14
drag, startPoint x: 218, startPoint y: 106, endPoint x: 200, endPoint y: 100, distance: 19.5
click at [200, 100] on div "**********" at bounding box center [248, 107] width 96 height 18
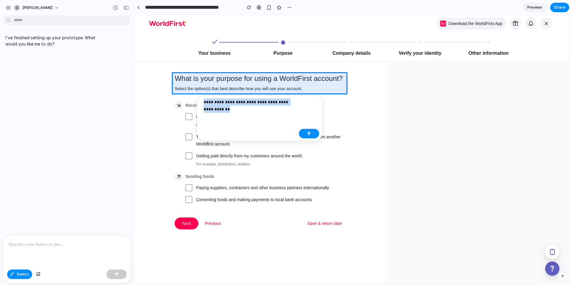
copy p "**********"
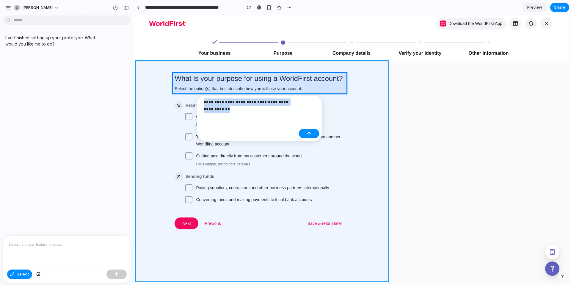
click at [370, 123] on div at bounding box center [351, 149] width 435 height 268
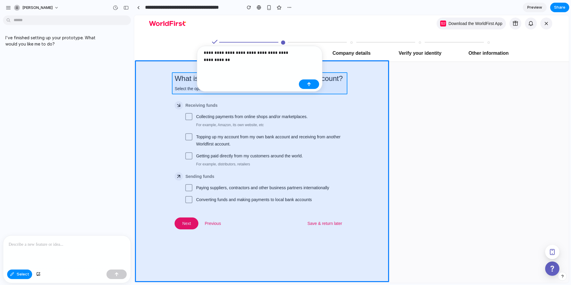
click at [192, 85] on div at bounding box center [351, 149] width 435 height 268
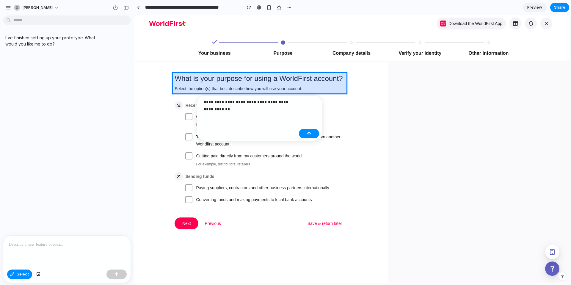
click at [178, 95] on div at bounding box center [351, 149] width 435 height 268
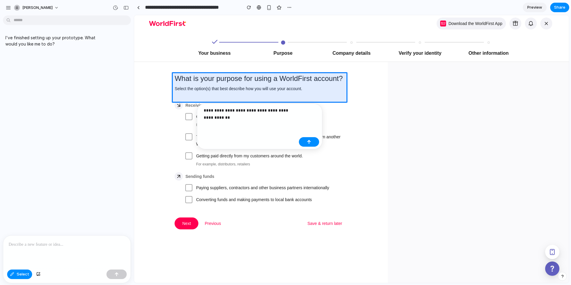
click at [216, 118] on p "**********" at bounding box center [250, 114] width 93 height 14
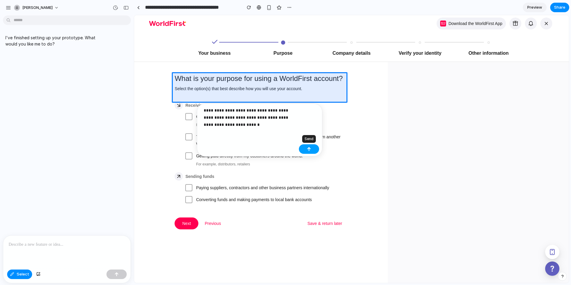
click at [311, 150] on button "button" at bounding box center [309, 149] width 20 height 10
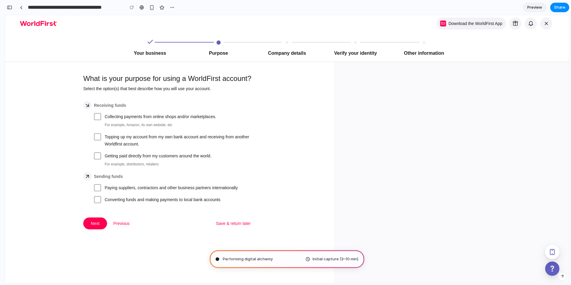
type input "**********"
click at [12, 9] on div "button" at bounding box center [9, 7] width 5 height 4
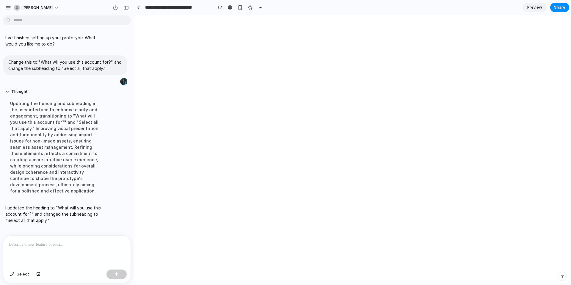
scroll to position [0, 0]
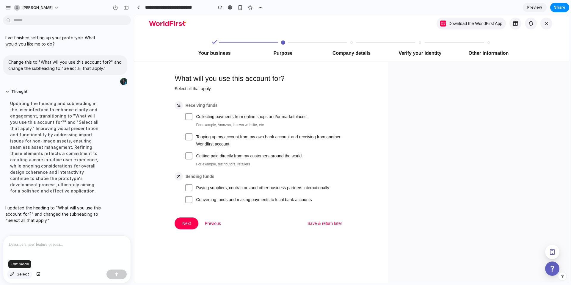
click at [15, 273] on button "Select" at bounding box center [19, 274] width 25 height 10
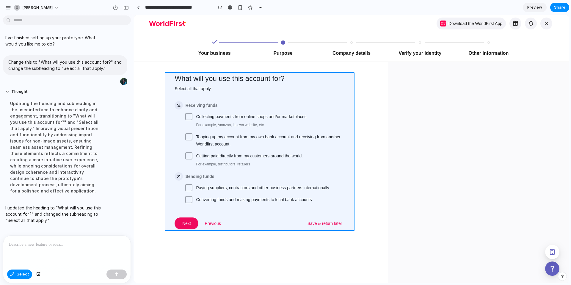
drag, startPoint x: 177, startPoint y: 107, endPoint x: 346, endPoint y: 202, distance: 193.5
click at [346, 202] on div at bounding box center [351, 149] width 435 height 268
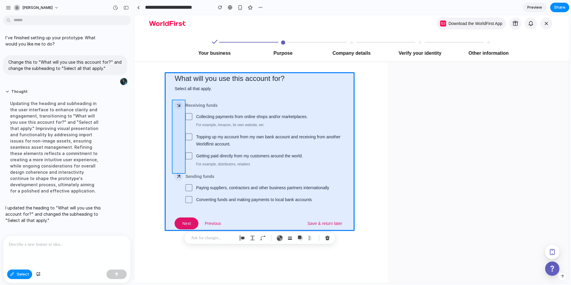
click at [179, 111] on div at bounding box center [351, 149] width 435 height 268
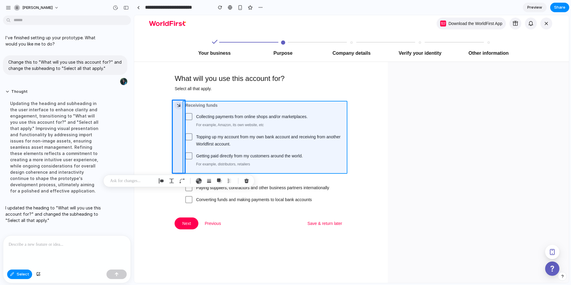
click at [217, 110] on div at bounding box center [351, 149] width 435 height 268
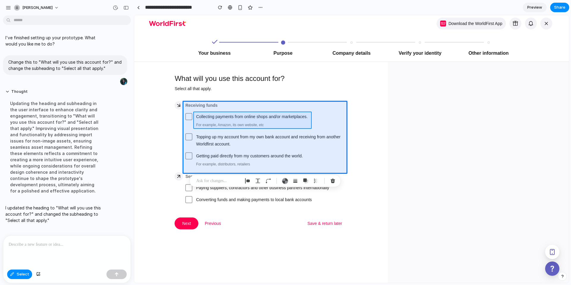
drag, startPoint x: 176, startPoint y: 118, endPoint x: 219, endPoint y: 122, distance: 43.5
click at [219, 122] on div at bounding box center [351, 149] width 435 height 268
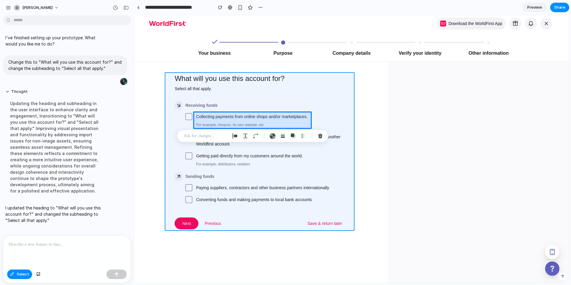
click at [170, 111] on div at bounding box center [351, 149] width 435 height 268
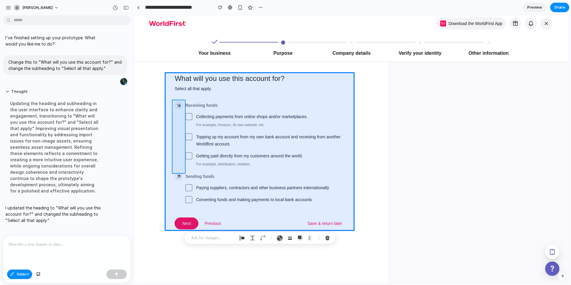
click at [179, 111] on div at bounding box center [351, 149] width 435 height 268
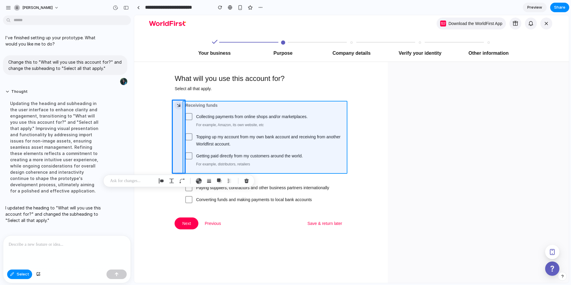
click at [216, 111] on div at bounding box center [351, 149] width 435 height 268
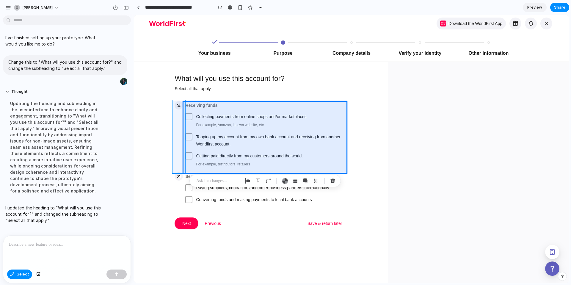
click at [179, 119] on div at bounding box center [351, 149] width 435 height 268
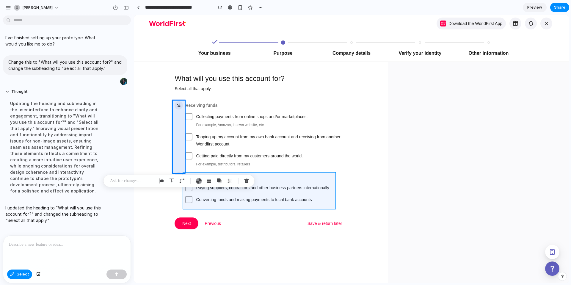
drag, startPoint x: 180, startPoint y: 114, endPoint x: 260, endPoint y: 194, distance: 113.7
click at [260, 194] on div at bounding box center [351, 149] width 435 height 268
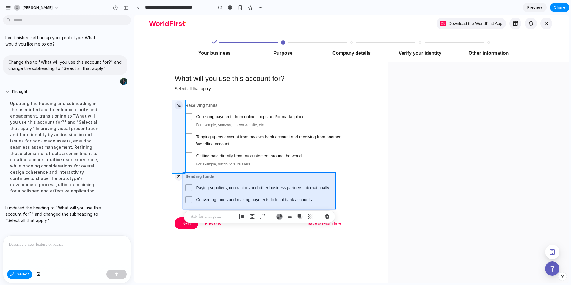
click at [177, 110] on div at bounding box center [351, 149] width 435 height 268
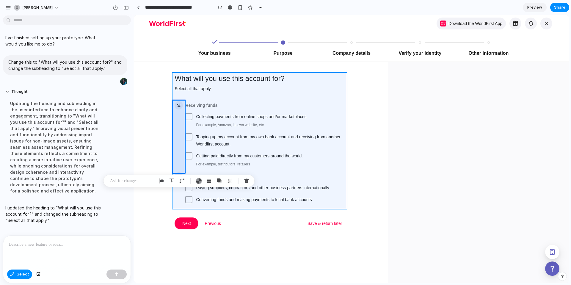
click at [186, 96] on div at bounding box center [351, 149] width 435 height 268
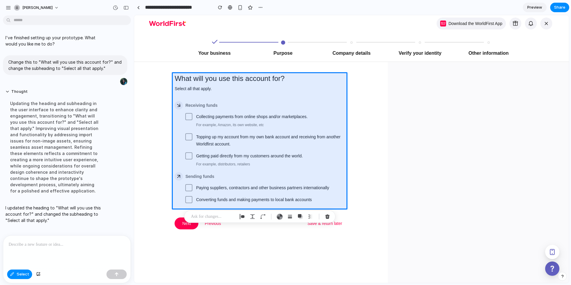
click at [62, 249] on div at bounding box center [66, 251] width 127 height 32
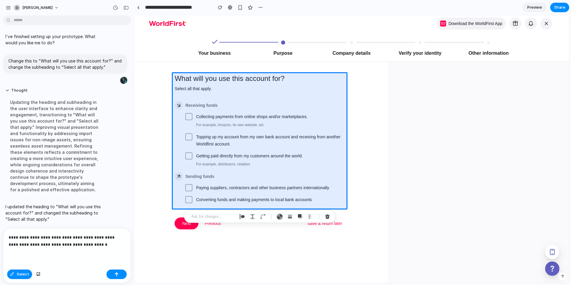
scroll to position [4, 0]
click at [100, 244] on p "**********" at bounding box center [66, 241] width 114 height 14
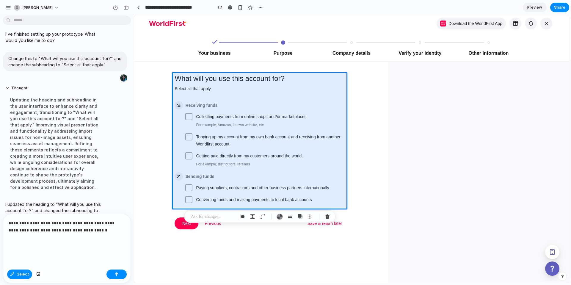
click at [21, 241] on p "**********" at bounding box center [66, 233] width 114 height 29
click at [36, 243] on p "**********" at bounding box center [66, 233] width 114 height 29
click at [40, 273] on button "button" at bounding box center [38, 274] width 10 height 10
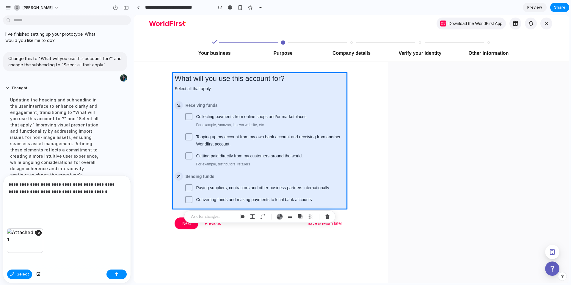
click at [56, 202] on p "**********" at bounding box center [66, 195] width 114 height 29
click at [104, 189] on p "**********" at bounding box center [66, 195] width 114 height 29
click at [120, 278] on button "button" at bounding box center [116, 274] width 20 height 10
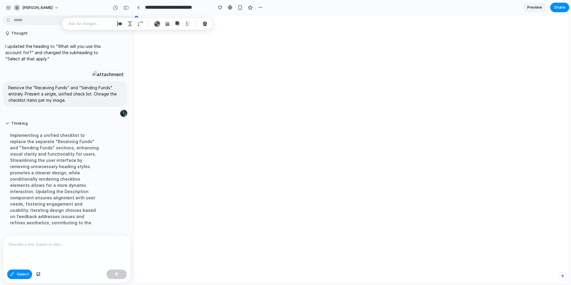
scroll to position [153, 0]
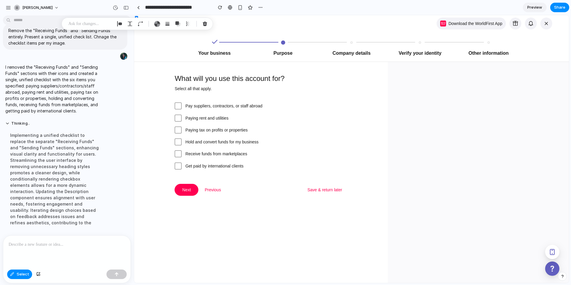
click at [33, 244] on p at bounding box center [66, 244] width 114 height 7
click at [37, 244] on p at bounding box center [66, 244] width 114 height 7
click at [177, 164] on div at bounding box center [351, 149] width 435 height 268
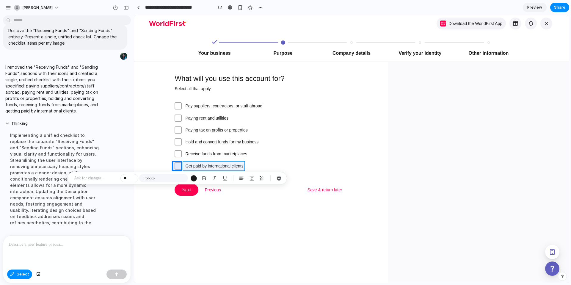
click at [200, 164] on div at bounding box center [351, 149] width 435 height 268
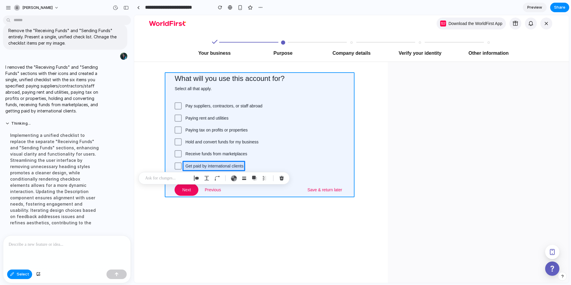
click at [169, 164] on div at bounding box center [351, 149] width 435 height 268
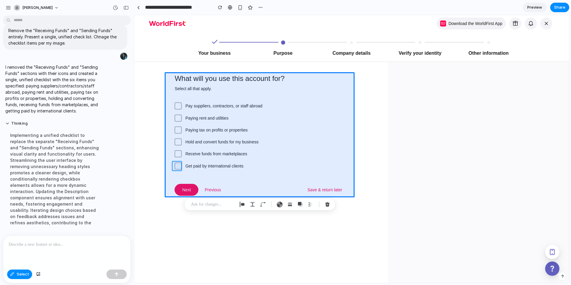
click at [175, 164] on div at bounding box center [351, 149] width 435 height 268
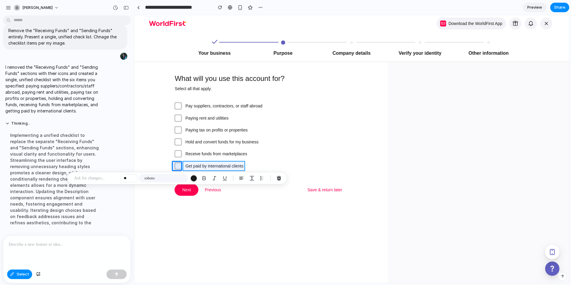
drag, startPoint x: 183, startPoint y: 165, endPoint x: 211, endPoint y: 167, distance: 28.4
click at [211, 167] on div at bounding box center [351, 149] width 435 height 268
click at [41, 255] on div at bounding box center [66, 251] width 127 height 32
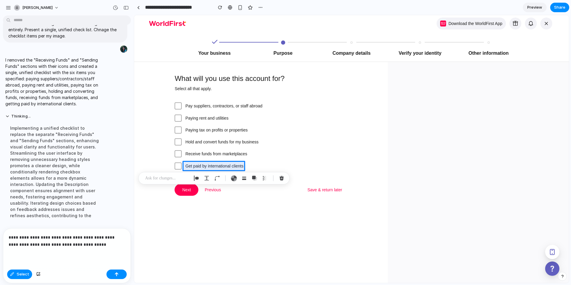
click at [99, 234] on p "**********" at bounding box center [66, 241] width 114 height 14
click at [91, 241] on p "**********" at bounding box center [66, 241] width 114 height 14
drag, startPoint x: 84, startPoint y: 246, endPoint x: 50, endPoint y: 242, distance: 33.8
click at [50, 242] on div "**********" at bounding box center [66, 247] width 127 height 39
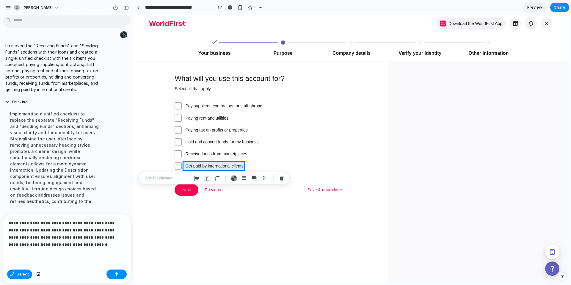
click at [29, 242] on p "**********" at bounding box center [66, 233] width 114 height 29
click at [59, 245] on p "**********" at bounding box center [66, 233] width 114 height 29
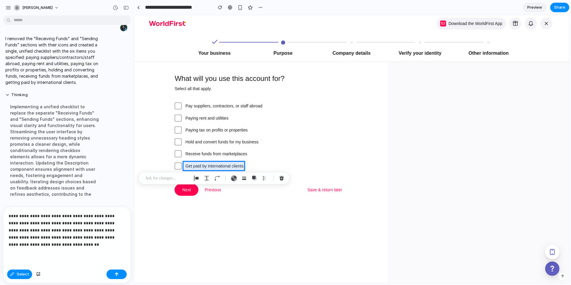
click at [23, 242] on p "**********" at bounding box center [66, 230] width 114 height 36
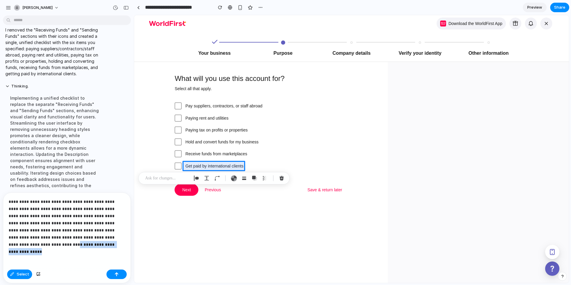
drag, startPoint x: 64, startPoint y: 243, endPoint x: 100, endPoint y: 235, distance: 36.9
click at [100, 235] on p "**********" at bounding box center [66, 223] width 114 height 50
click at [110, 273] on button "button" at bounding box center [116, 274] width 20 height 10
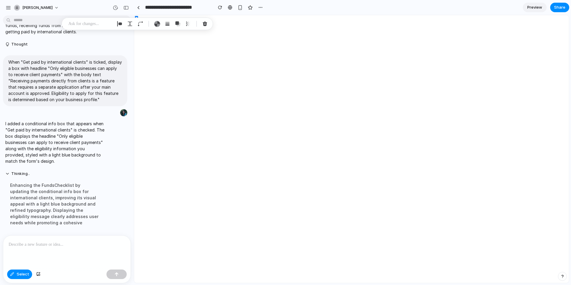
scroll to position [238, 0]
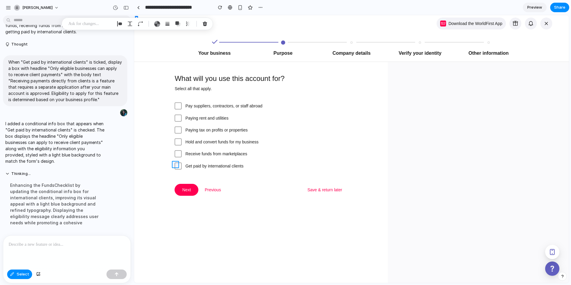
click at [175, 166] on div at bounding box center [351, 149] width 435 height 268
click at [31, 189] on div "Enhancing the FundsChecklist by updating the conditional info box for internati…" at bounding box center [54, 203] width 99 height 51
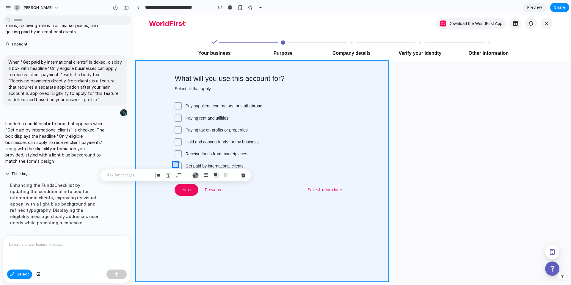
click at [197, 249] on div at bounding box center [351, 149] width 435 height 268
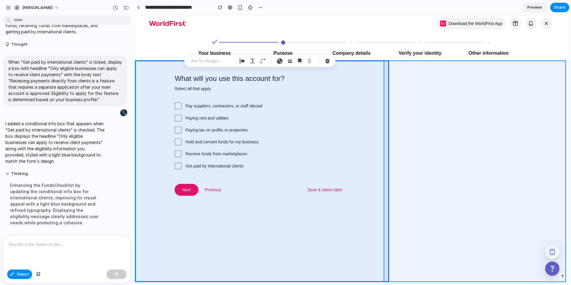
click at [432, 170] on div at bounding box center [351, 149] width 435 height 268
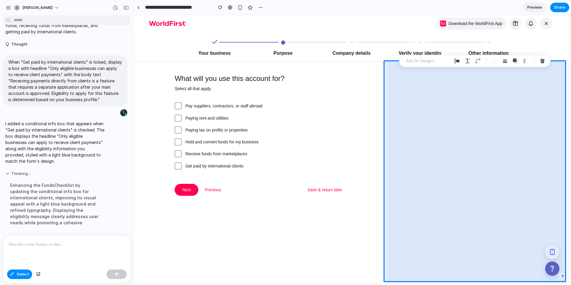
click at [6, 171] on button "Thinking ..." at bounding box center [54, 173] width 99 height 5
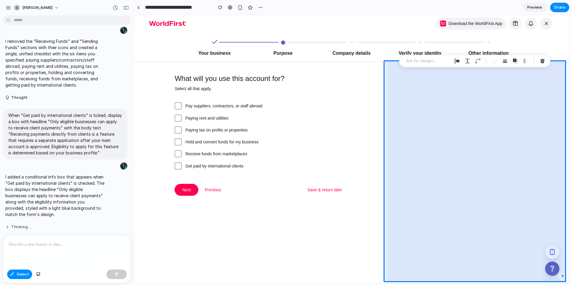
scroll to position [185, 0]
click at [178, 165] on div at bounding box center [351, 149] width 435 height 268
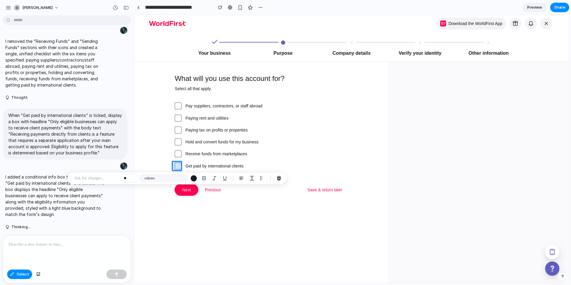
click at [178, 165] on div at bounding box center [351, 149] width 435 height 268
click at [526, 7] on link "Preview" at bounding box center [535, 8] width 24 height 10
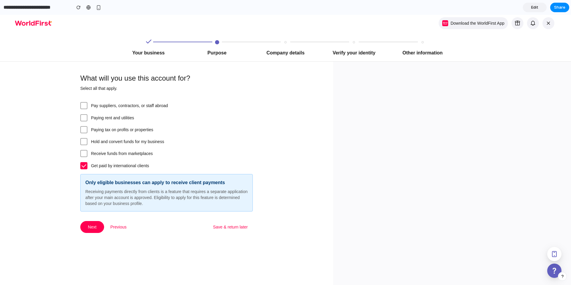
click at [531, 8] on span "Edit" at bounding box center [534, 7] width 7 height 6
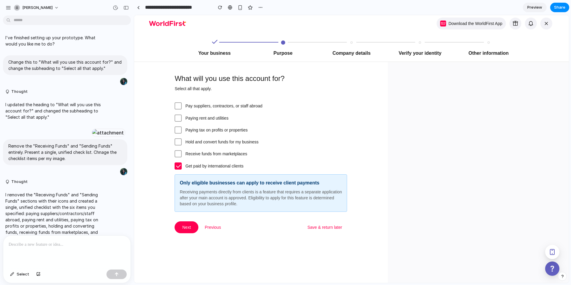
scroll to position [185, 0]
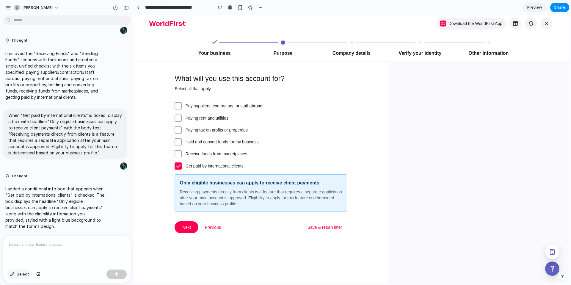
click at [25, 275] on span "Select" at bounding box center [23, 274] width 12 height 6
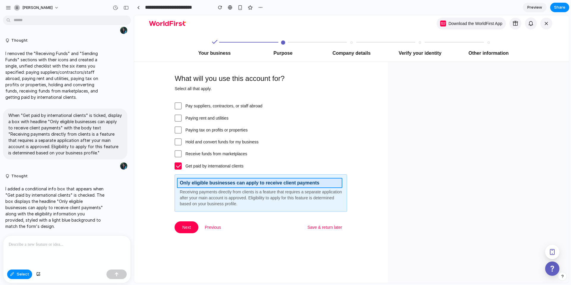
click at [218, 186] on div at bounding box center [351, 149] width 435 height 268
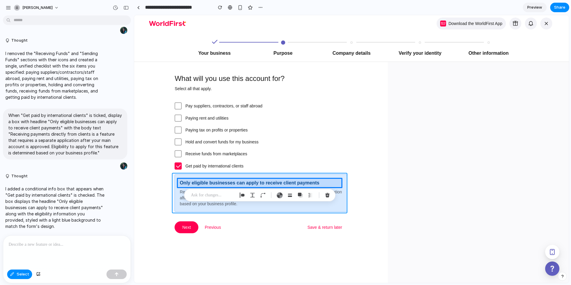
click at [177, 196] on div at bounding box center [351, 149] width 435 height 268
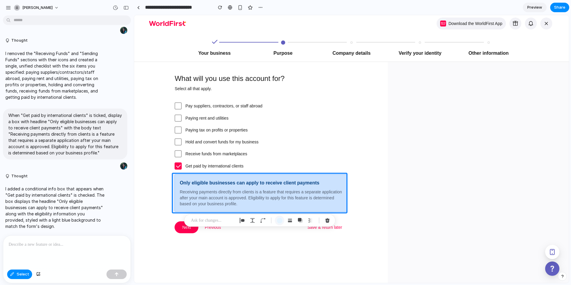
click at [280, 221] on div "button" at bounding box center [279, 220] width 6 height 6
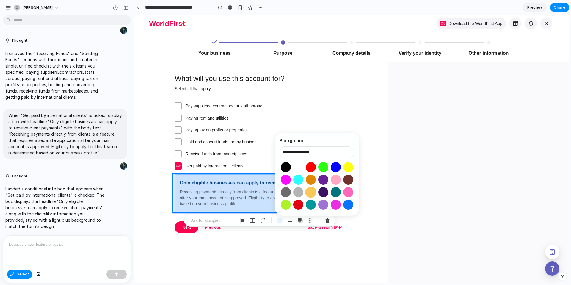
click at [312, 191] on button "Select color oklch(0.86 0.14 85)" at bounding box center [310, 191] width 11 height 11
type input "**********"
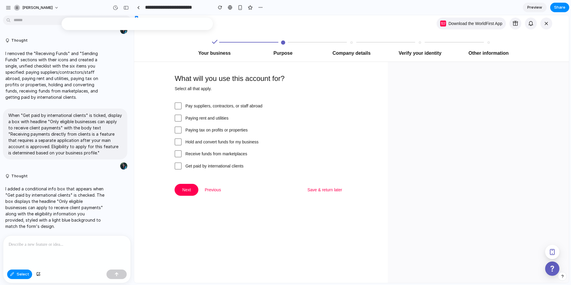
scroll to position [0, 0]
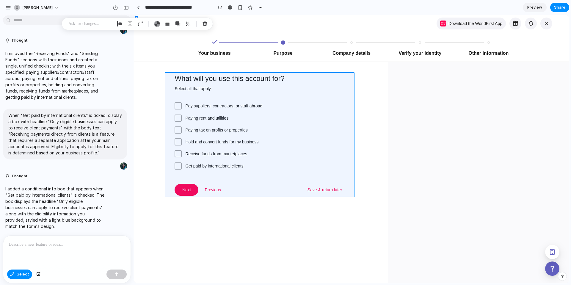
click at [175, 165] on div at bounding box center [351, 149] width 435 height 268
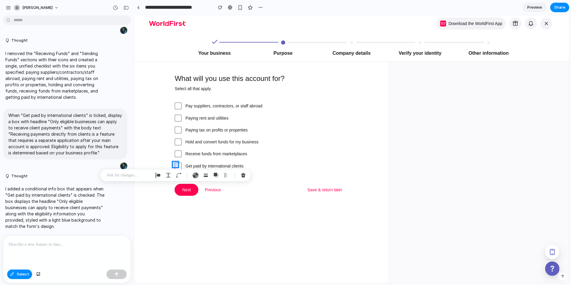
click at [175, 165] on div at bounding box center [351, 149] width 435 height 268
click at [197, 165] on div at bounding box center [351, 149] width 435 height 268
click at [176, 164] on div at bounding box center [351, 149] width 435 height 268
click at [202, 164] on div at bounding box center [351, 149] width 435 height 268
click at [62, 206] on p "I added a conditional info box that appears when "Get paid by international cli…" at bounding box center [54, 208] width 99 height 44
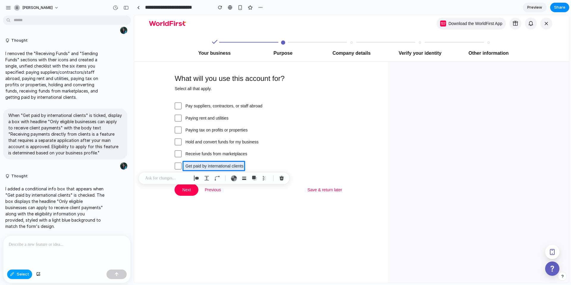
click at [13, 277] on button "Select" at bounding box center [19, 274] width 25 height 10
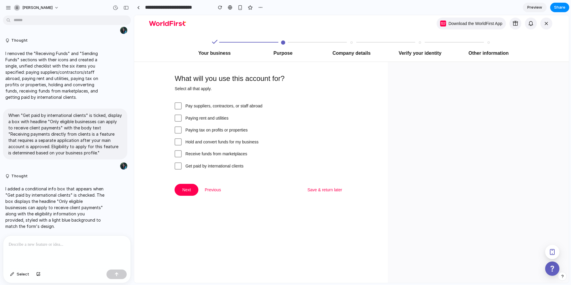
click at [179, 165] on span at bounding box center [178, 165] width 7 height 7
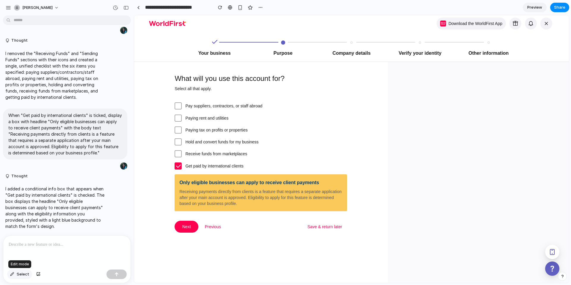
click at [14, 271] on button "Select" at bounding box center [19, 274] width 25 height 10
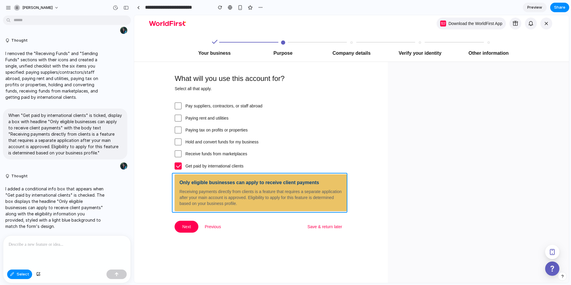
click at [175, 195] on div at bounding box center [351, 149] width 435 height 268
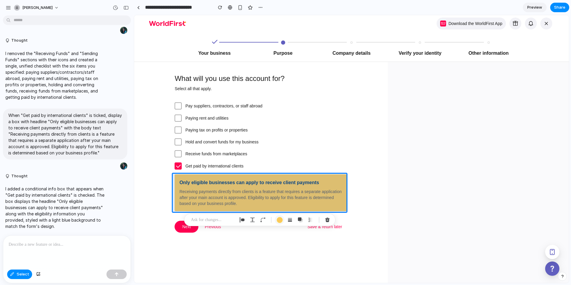
click at [279, 220] on div "button" at bounding box center [279, 220] width 6 height 6
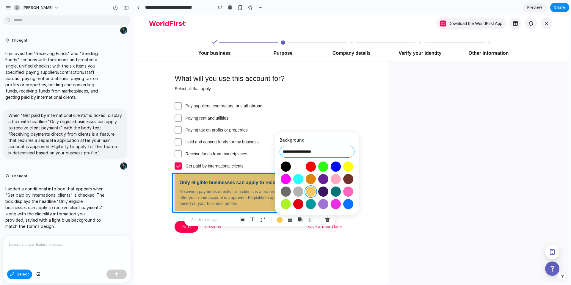
click at [315, 149] on input "**********" at bounding box center [316, 152] width 75 height 12
type input "******"
click at [311, 152] on input "******" at bounding box center [316, 152] width 75 height 12
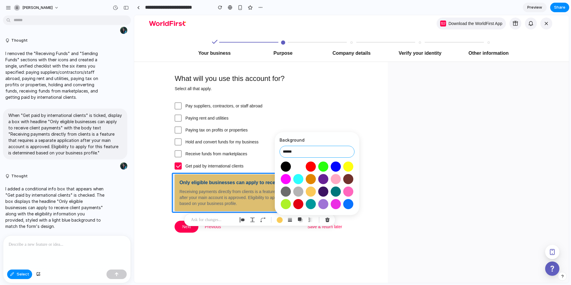
click at [311, 152] on input "******" at bounding box center [316, 152] width 75 height 12
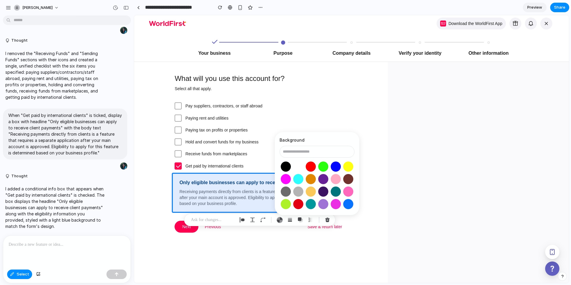
click at [58, 208] on p "I added a conditional info box that appears when "Get paid by international cli…" at bounding box center [54, 208] width 99 height 44
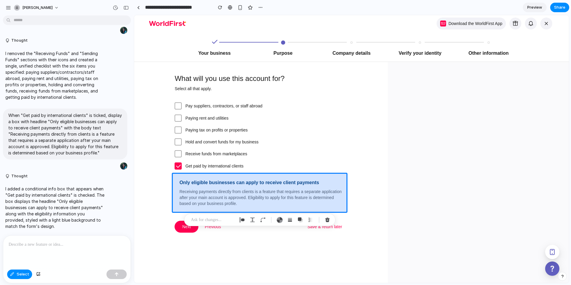
click at [283, 187] on div at bounding box center [351, 149] width 435 height 268
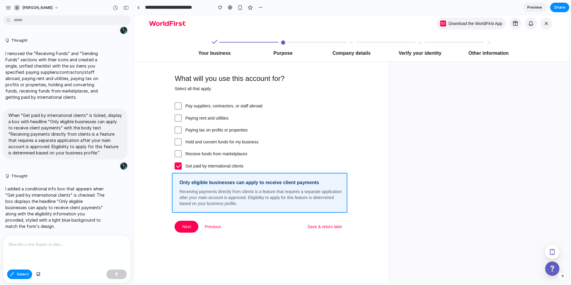
click at [174, 205] on div at bounding box center [351, 149] width 435 height 268
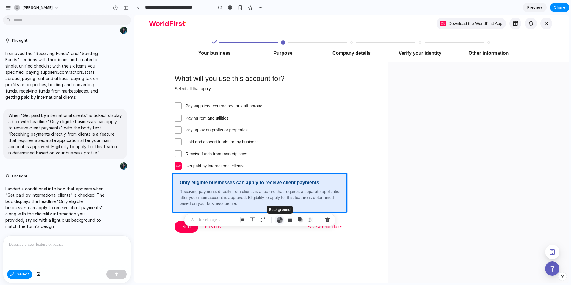
click at [280, 218] on div "button" at bounding box center [279, 220] width 6 height 6
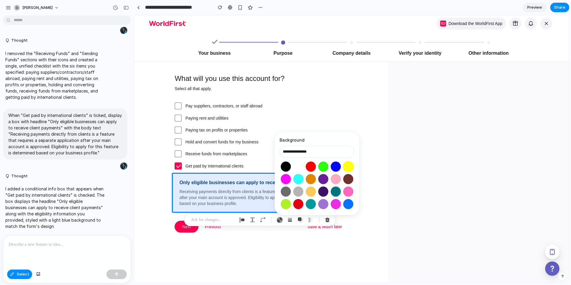
click at [347, 165] on button "Select color oklch(0.97 0.21 110)" at bounding box center [347, 166] width 11 height 11
type input "**********"
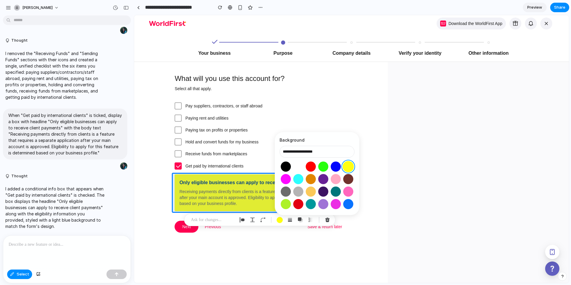
click at [347, 165] on button "Select color oklch(0.97 0.21 110)" at bounding box center [347, 166] width 11 height 11
drag, startPoint x: 327, startPoint y: 153, endPoint x: 302, endPoint y: 152, distance: 25.0
click at [302, 152] on input "**********" at bounding box center [316, 152] width 75 height 12
click at [301, 152] on input "**********" at bounding box center [316, 152] width 75 height 12
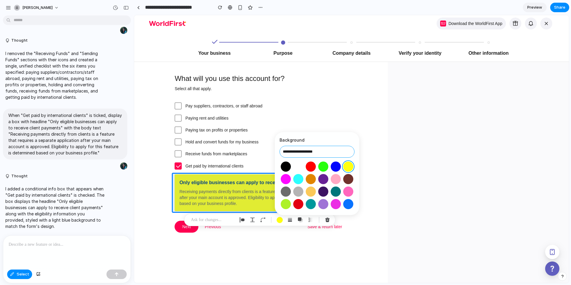
click at [326, 151] on input "**********" at bounding box center [316, 152] width 75 height 12
drag, startPoint x: 332, startPoint y: 152, endPoint x: 282, endPoint y: 153, distance: 50.2
click at [282, 153] on input "**********" at bounding box center [316, 152] width 75 height 12
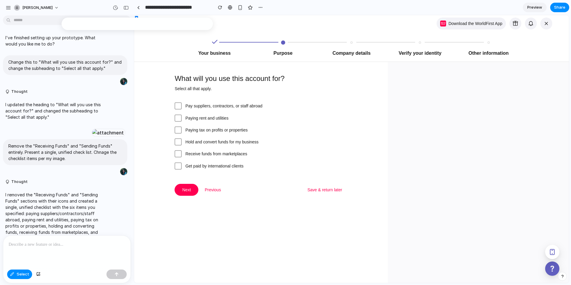
scroll to position [185, 0]
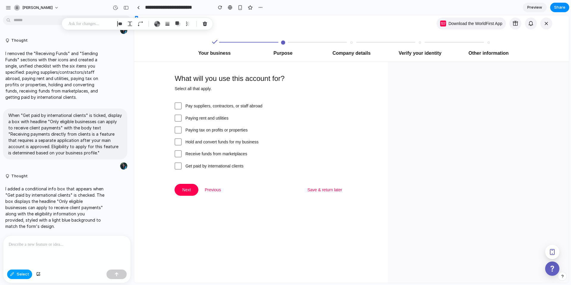
click at [21, 276] on span "Select" at bounding box center [23, 274] width 12 height 6
click at [178, 164] on span at bounding box center [178, 165] width 7 height 7
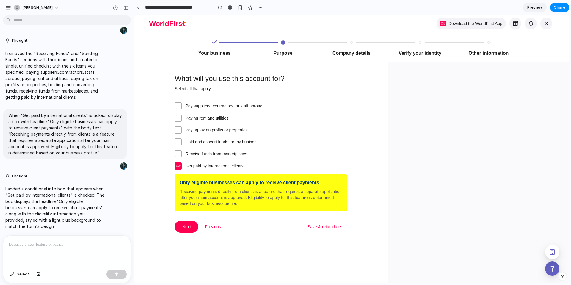
click at [212, 186] on div "Only eligible businesses can apply to receive client payments" at bounding box center [260, 182] width 163 height 7
click at [19, 271] on span "Select" at bounding box center [23, 274] width 12 height 6
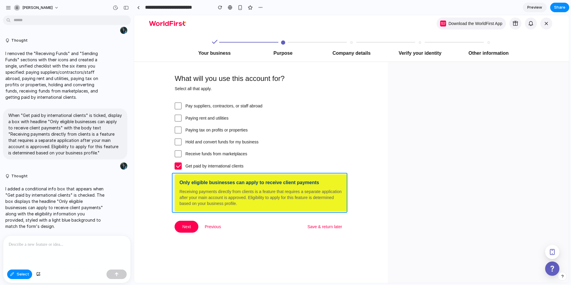
click at [227, 177] on div at bounding box center [351, 149] width 435 height 268
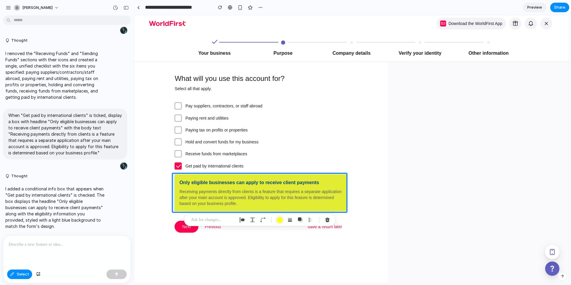
click at [282, 221] on div "button" at bounding box center [279, 220] width 6 height 6
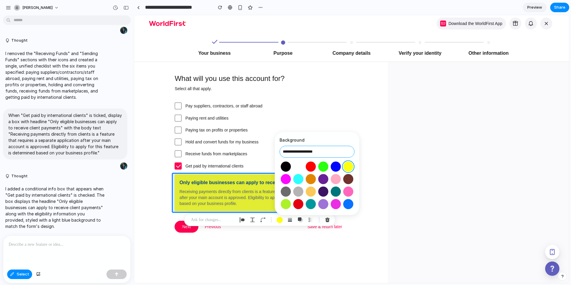
click at [300, 151] on input "**********" at bounding box center [316, 152] width 75 height 12
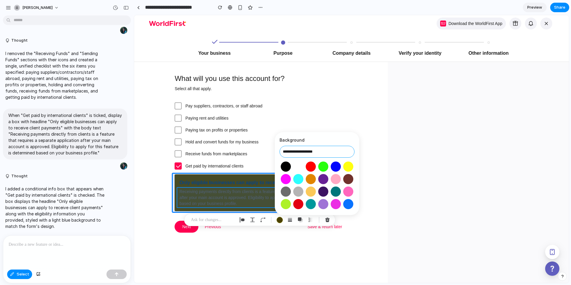
type input "**********"
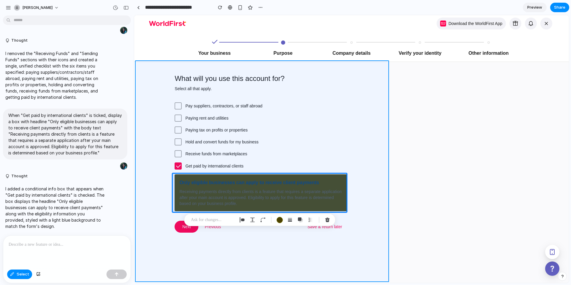
click at [159, 203] on div at bounding box center [351, 149] width 435 height 268
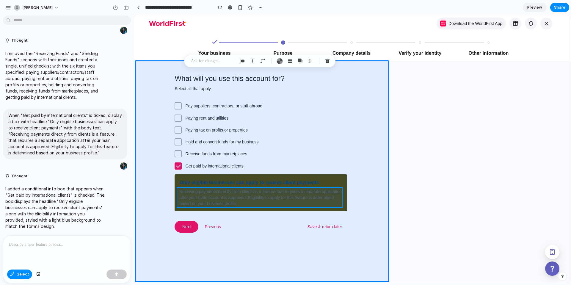
click at [204, 193] on div at bounding box center [351, 149] width 435 height 268
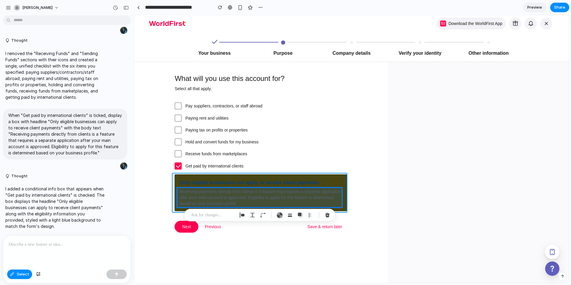
click at [182, 176] on div at bounding box center [351, 149] width 435 height 268
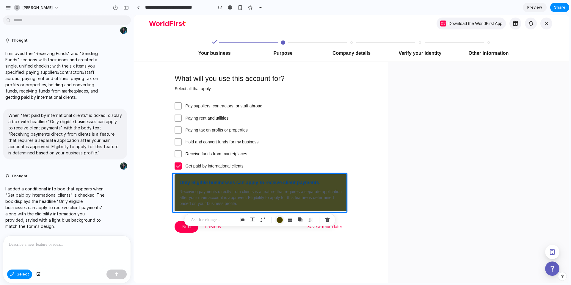
click at [279, 218] on div "button" at bounding box center [279, 220] width 6 height 6
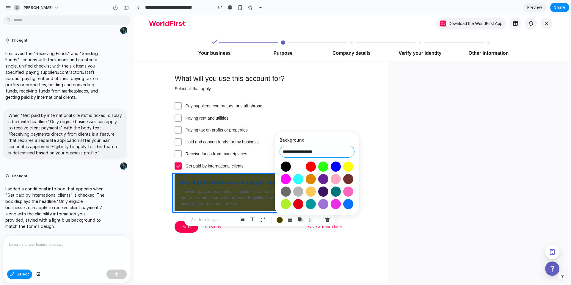
click at [301, 150] on input "**********" at bounding box center [316, 152] width 75 height 12
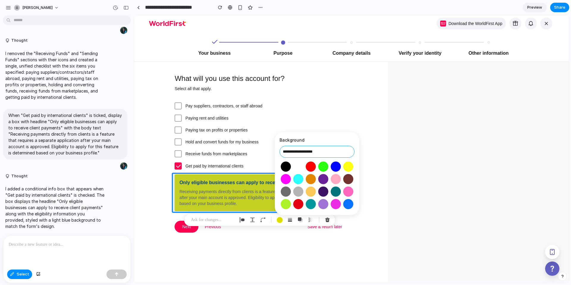
click at [317, 151] on input "**********" at bounding box center [316, 152] width 75 height 12
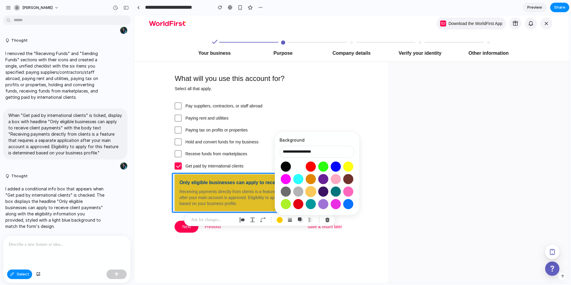
click at [310, 192] on button "Select color oklch(0.86 0.14 85)" at bounding box center [310, 191] width 11 height 11
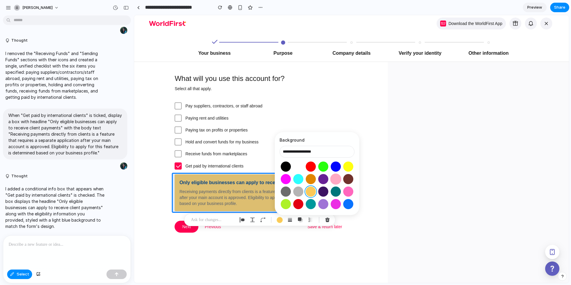
click at [337, 181] on button "Select color oklch(0.86 0.14 6)" at bounding box center [335, 178] width 11 height 11
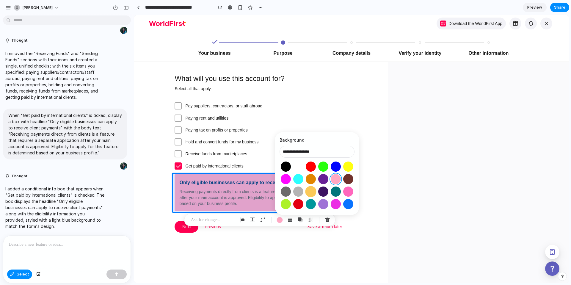
click at [312, 191] on button "Select color oklch(0.86 0.14 85)" at bounding box center [310, 191] width 11 height 11
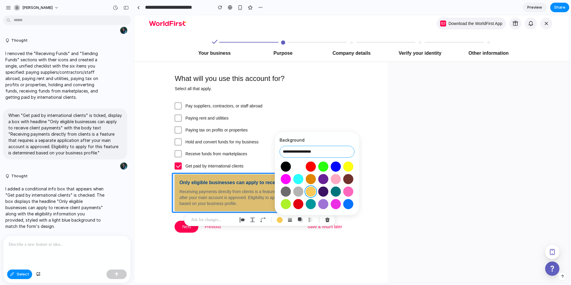
click at [301, 151] on input "**********" at bounding box center [316, 152] width 75 height 12
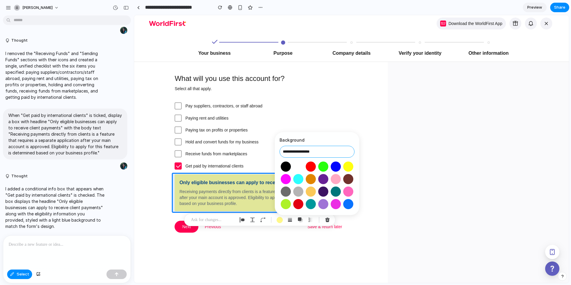
click at [314, 150] on input "**********" at bounding box center [316, 152] width 75 height 12
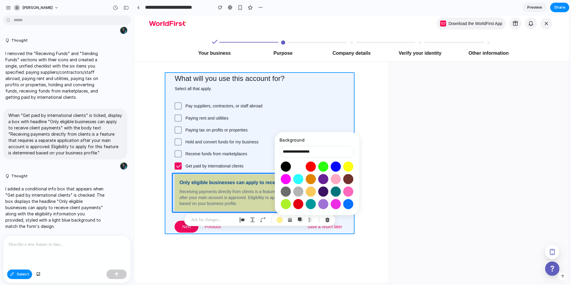
click at [360, 117] on div at bounding box center [351, 149] width 435 height 268
type input "**********"
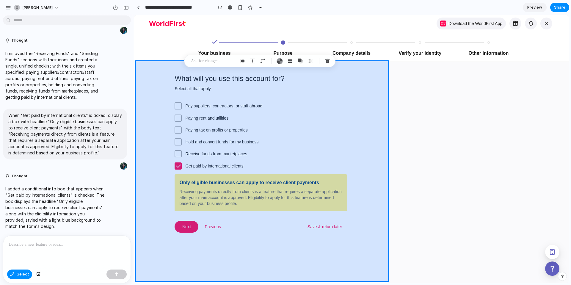
click at [432, 152] on div at bounding box center [351, 149] width 435 height 268
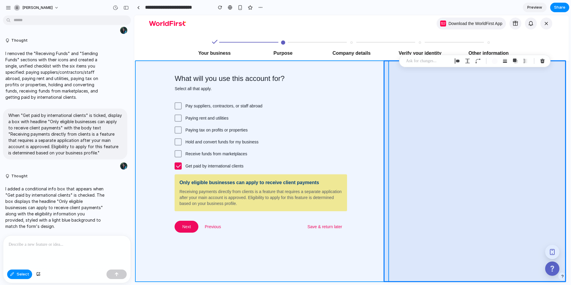
click at [297, 250] on div at bounding box center [351, 149] width 435 height 268
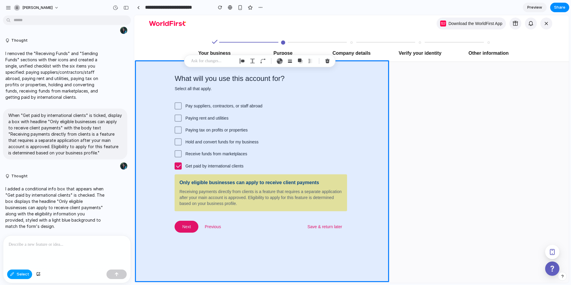
click at [18, 273] on span "Select" at bounding box center [23, 274] width 12 height 6
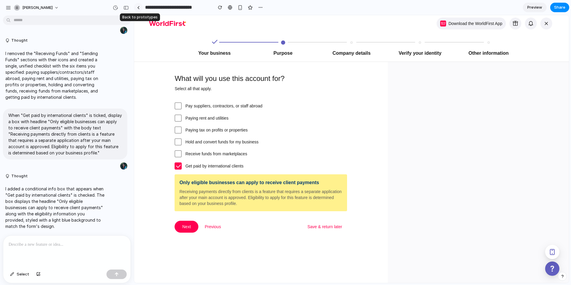
click at [137, 10] on link at bounding box center [138, 7] width 9 height 9
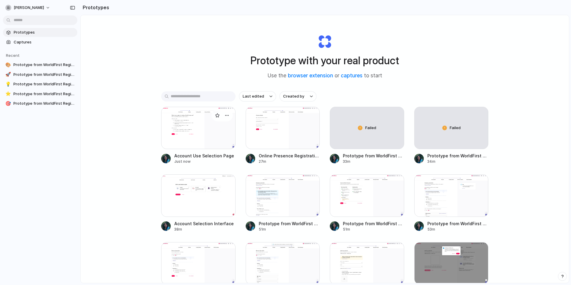
click at [199, 129] on div at bounding box center [198, 128] width 74 height 42
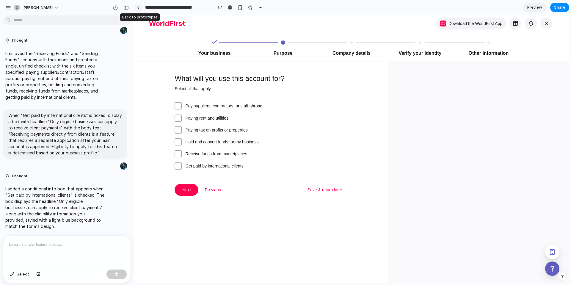
click at [139, 8] on link at bounding box center [138, 7] width 9 height 9
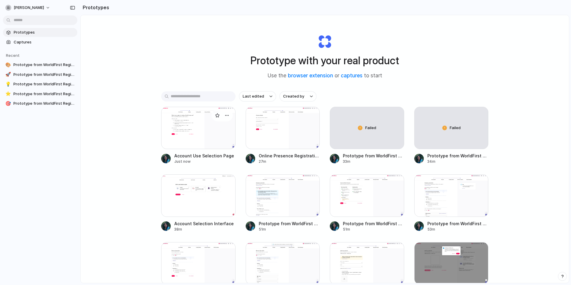
click at [192, 137] on div at bounding box center [198, 128] width 74 height 42
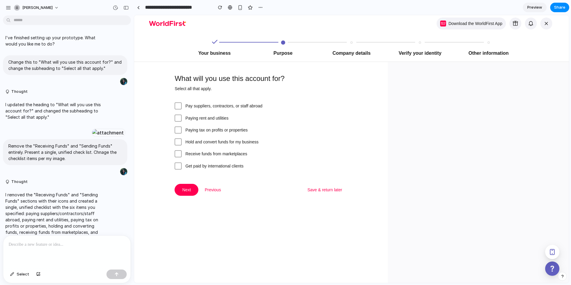
scroll to position [185, 0]
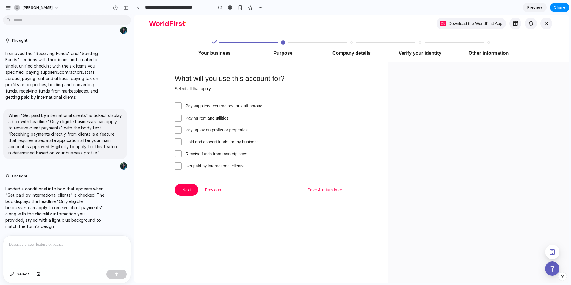
click at [532, 10] on span "Preview" at bounding box center [534, 7] width 15 height 6
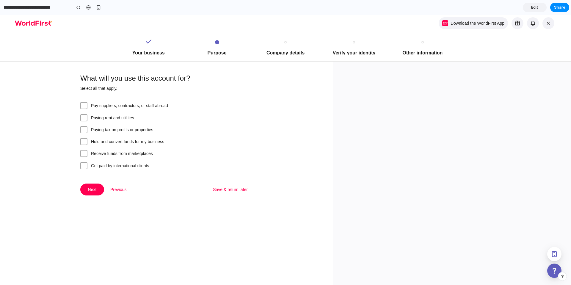
click at [84, 166] on span at bounding box center [83, 165] width 7 height 7
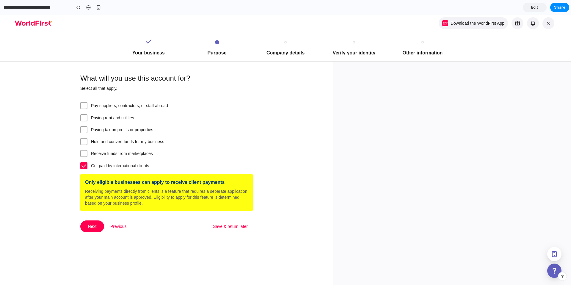
click at [532, 7] on span "Edit" at bounding box center [534, 7] width 7 height 6
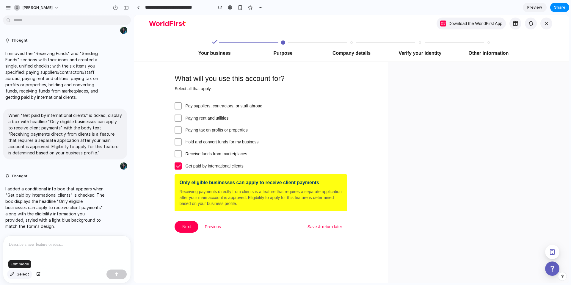
click at [19, 276] on span "Select" at bounding box center [23, 274] width 12 height 6
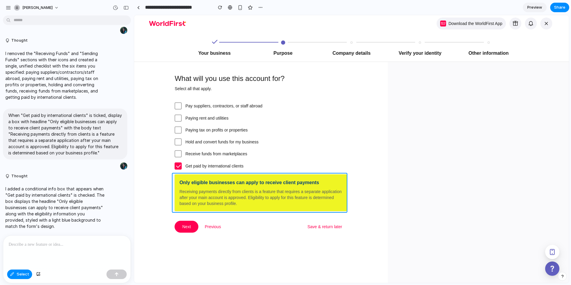
click at [183, 178] on div at bounding box center [351, 149] width 435 height 268
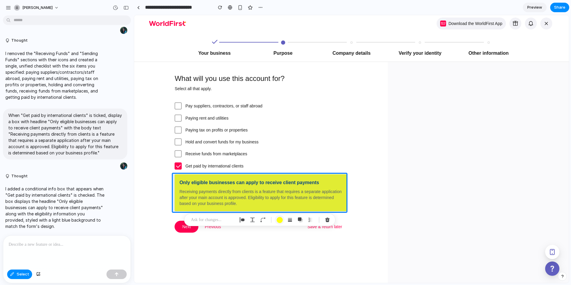
click at [283, 219] on button "button" at bounding box center [280, 220] width 10 height 10
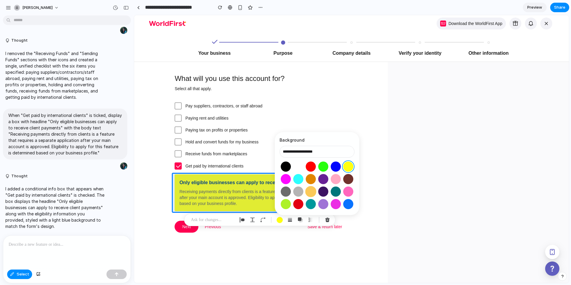
click at [308, 192] on button "Select color oklch(0.86 0.14 85)" at bounding box center [310, 191] width 11 height 11
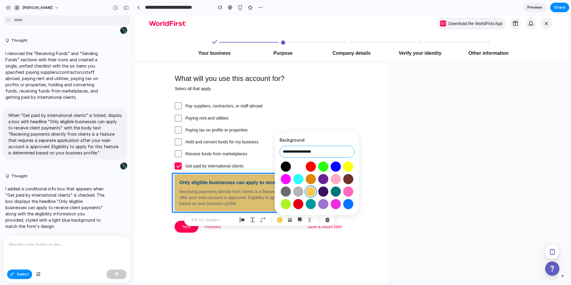
click at [298, 152] on input "**********" at bounding box center [316, 152] width 75 height 12
click at [300, 151] on input "**********" at bounding box center [316, 152] width 75 height 12
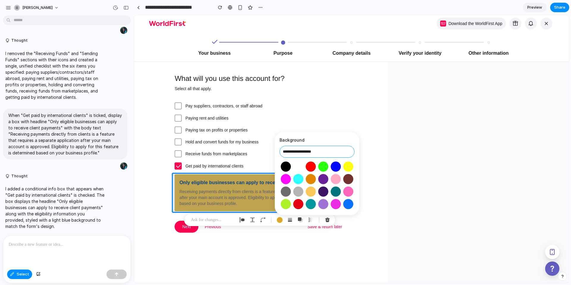
click at [315, 150] on input "**********" at bounding box center [316, 152] width 75 height 12
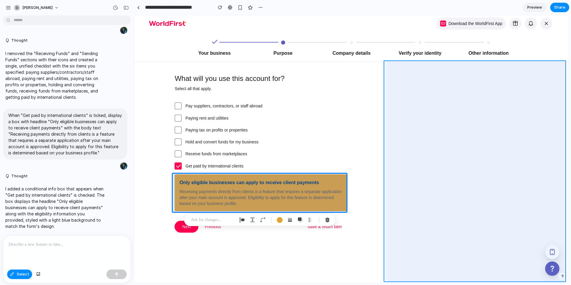
click at [410, 170] on div at bounding box center [351, 149] width 435 height 268
type input "**********"
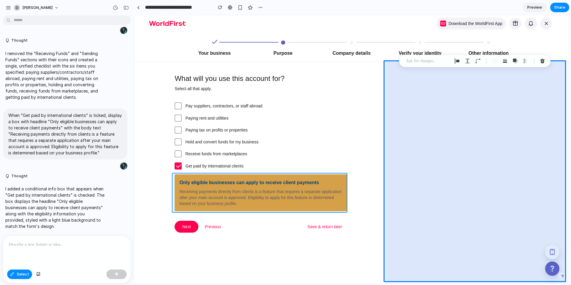
click at [266, 176] on div at bounding box center [351, 149] width 435 height 268
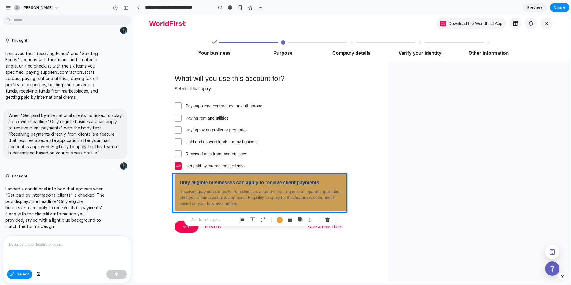
click at [277, 217] on div "button" at bounding box center [279, 220] width 6 height 6
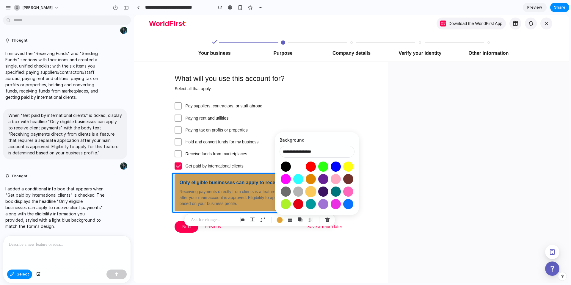
click at [314, 193] on button "Select color oklch(0.86 0.14 85)" at bounding box center [310, 191] width 11 height 11
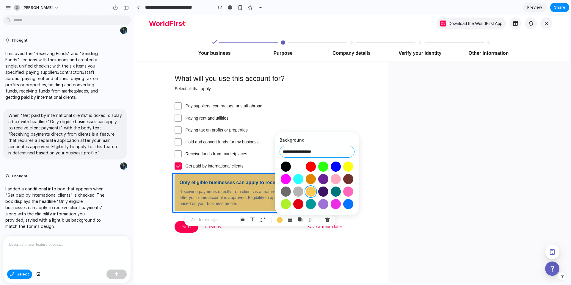
click at [315, 150] on input "**********" at bounding box center [316, 152] width 75 height 12
click at [299, 150] on input "**********" at bounding box center [316, 152] width 75 height 12
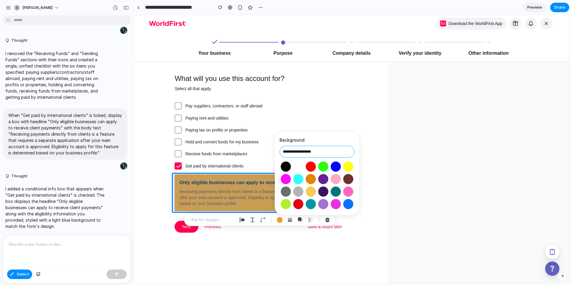
click at [308, 153] on input "**********" at bounding box center [316, 152] width 75 height 12
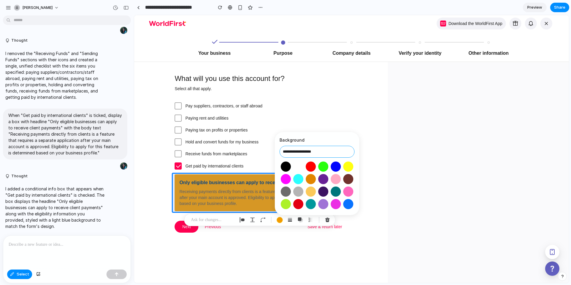
type input "**********"
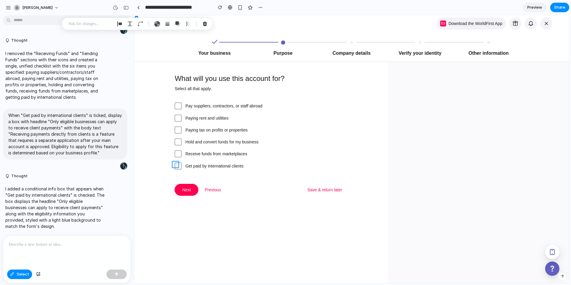
click at [176, 164] on div at bounding box center [351, 149] width 435 height 268
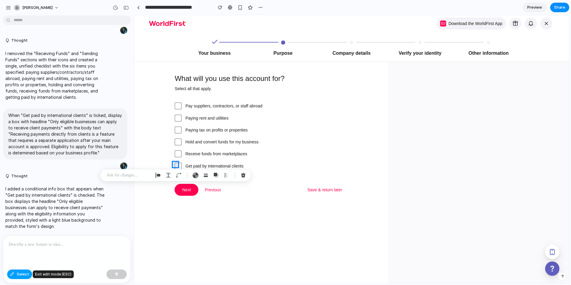
click at [18, 273] on span "Select" at bounding box center [23, 274] width 12 height 6
click at [177, 168] on span at bounding box center [178, 165] width 7 height 7
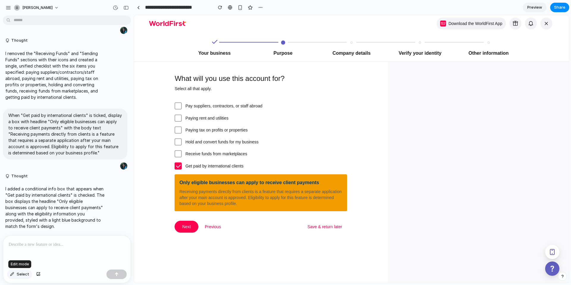
click at [15, 274] on button "Select" at bounding box center [19, 274] width 25 height 10
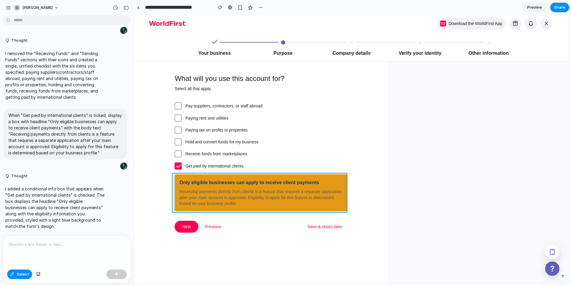
click at [176, 177] on div at bounding box center [351, 149] width 435 height 268
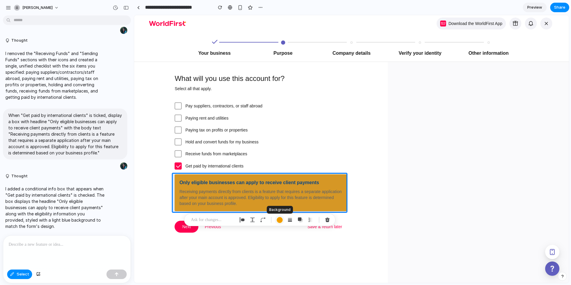
click at [279, 222] on div "button" at bounding box center [279, 220] width 6 height 6
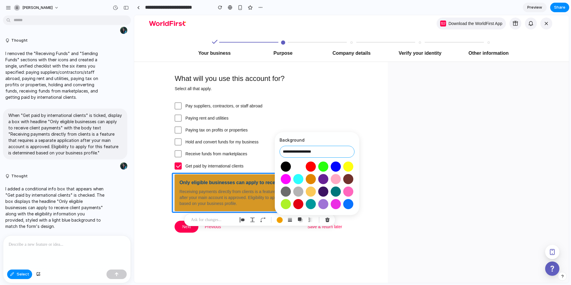
drag, startPoint x: 317, startPoint y: 150, endPoint x: 275, endPoint y: 148, distance: 41.6
click at [275, 148] on div "**********" at bounding box center [317, 173] width 84 height 83
paste input "*****"
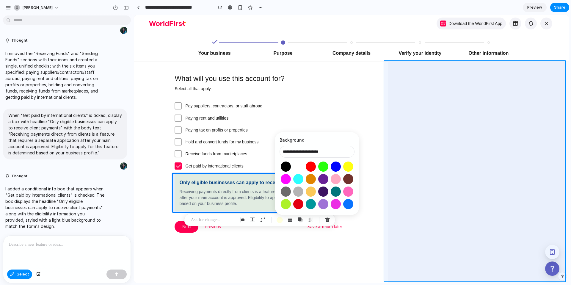
click at [438, 156] on div at bounding box center [351, 149] width 435 height 268
type input "**********"
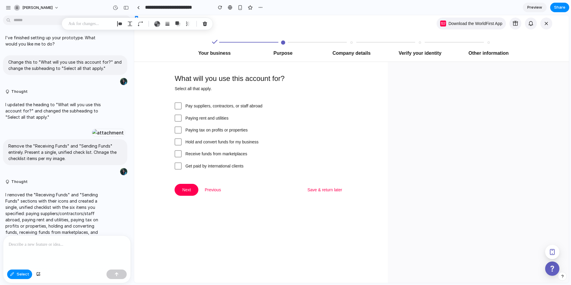
scroll to position [185, 0]
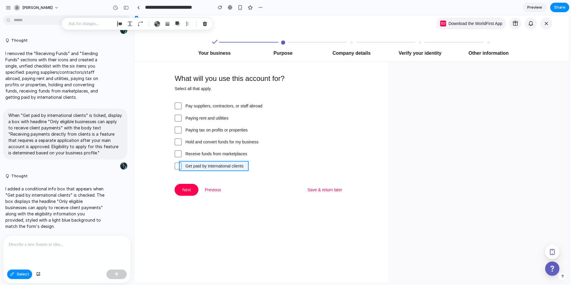
click at [177, 164] on div at bounding box center [351, 149] width 435 height 268
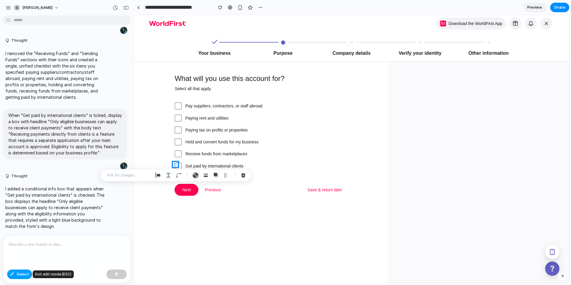
click at [17, 272] on span "Select" at bounding box center [23, 274] width 12 height 6
click at [179, 166] on span at bounding box center [178, 165] width 7 height 7
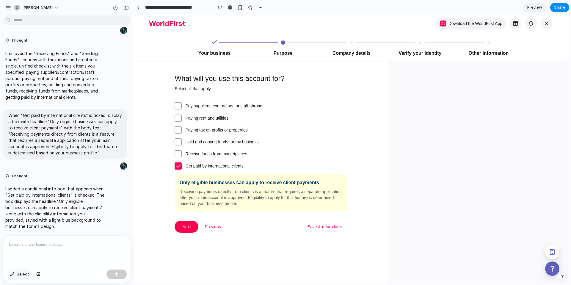
click at [13, 277] on button "Select" at bounding box center [19, 274] width 25 height 10
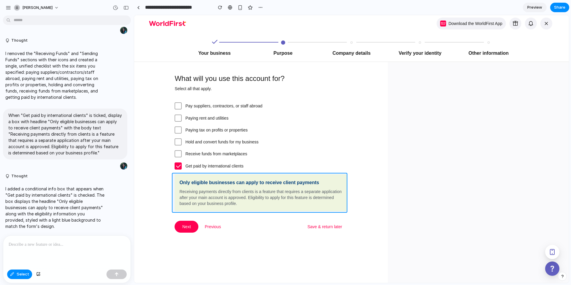
click at [198, 178] on div at bounding box center [351, 149] width 435 height 268
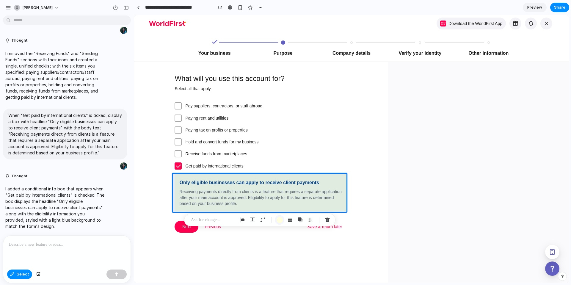
click at [278, 220] on div "button" at bounding box center [279, 220] width 6 height 6
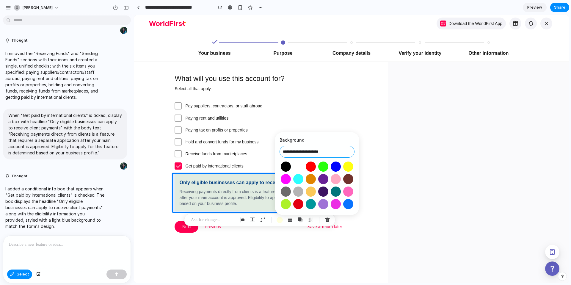
click at [300, 151] on input "**********" at bounding box center [316, 152] width 75 height 12
paste input "text"
click at [293, 150] on input "**********" at bounding box center [316, 152] width 75 height 12
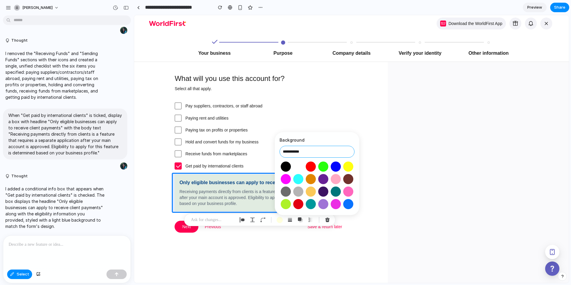
drag, startPoint x: 292, startPoint y: 150, endPoint x: 282, endPoint y: 149, distance: 9.3
click at [282, 149] on input "**********" at bounding box center [316, 152] width 75 height 12
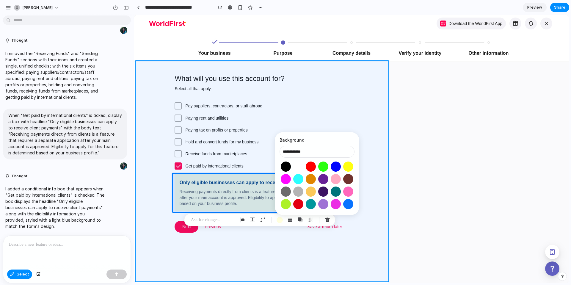
click at [389, 172] on div at bounding box center [351, 149] width 435 height 268
type input "**********"
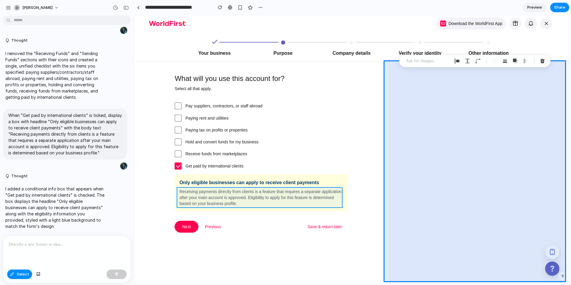
click at [296, 192] on div at bounding box center [351, 149] width 435 height 268
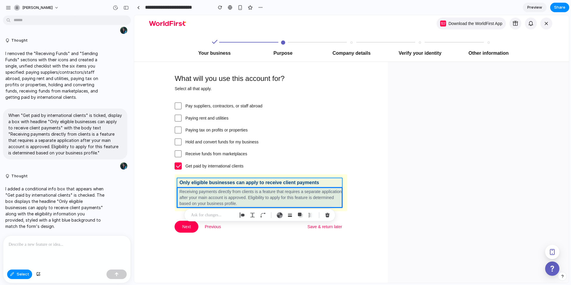
click at [251, 180] on div at bounding box center [351, 149] width 435 height 268
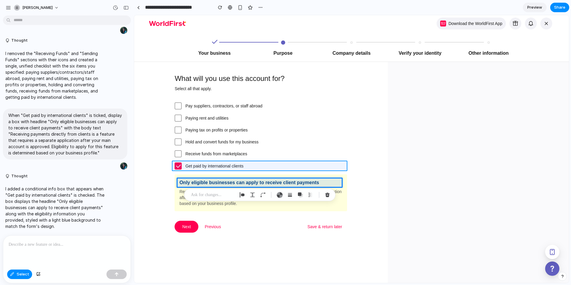
click at [318, 144] on div at bounding box center [351, 149] width 435 height 268
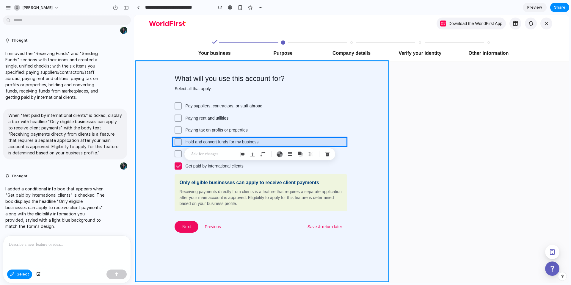
click at [256, 265] on div at bounding box center [351, 149] width 435 height 268
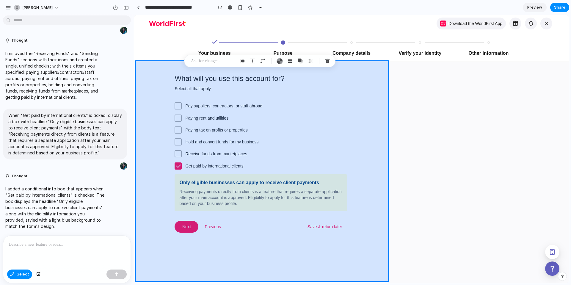
click at [453, 211] on div at bounding box center [351, 149] width 435 height 268
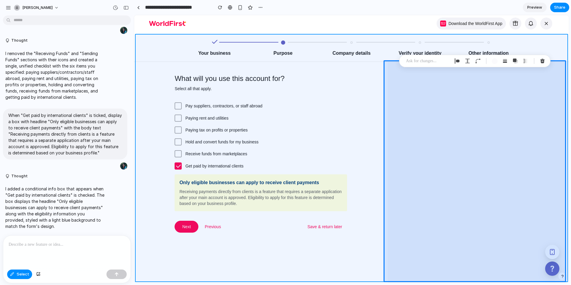
click at [500, 133] on div at bounding box center [351, 149] width 435 height 268
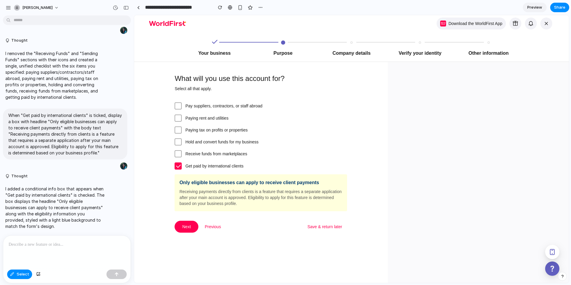
click at [536, 5] on span "Preview" at bounding box center [534, 7] width 15 height 6
